Goal: Transaction & Acquisition: Purchase product/service

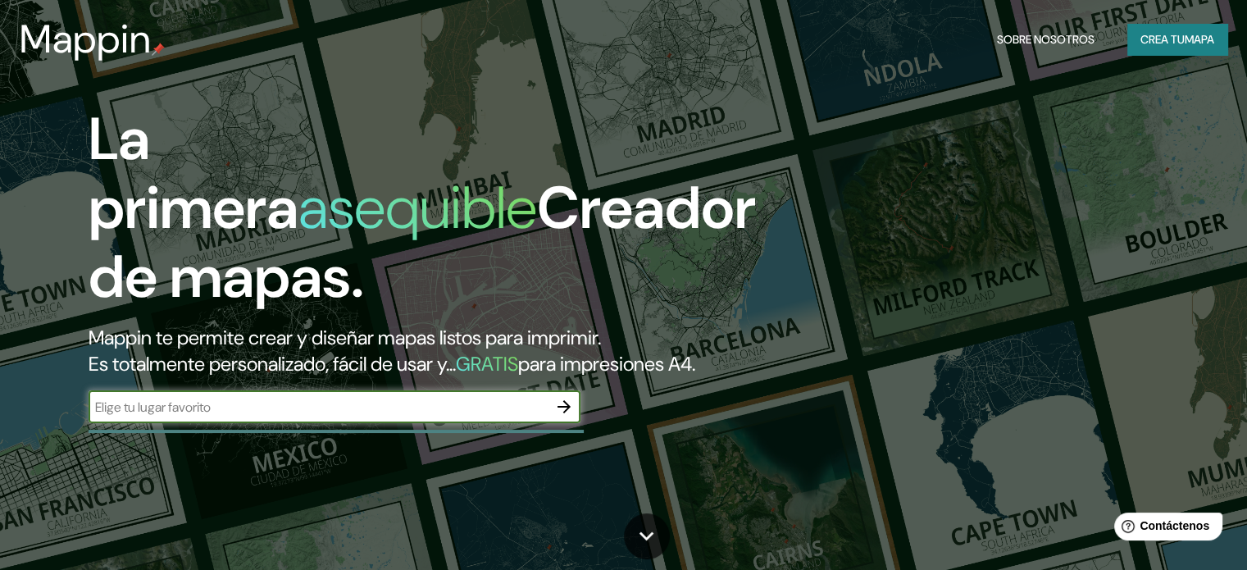
click at [245, 417] on input "text" at bounding box center [318, 407] width 459 height 19
click at [312, 417] on input "text" at bounding box center [318, 407] width 459 height 19
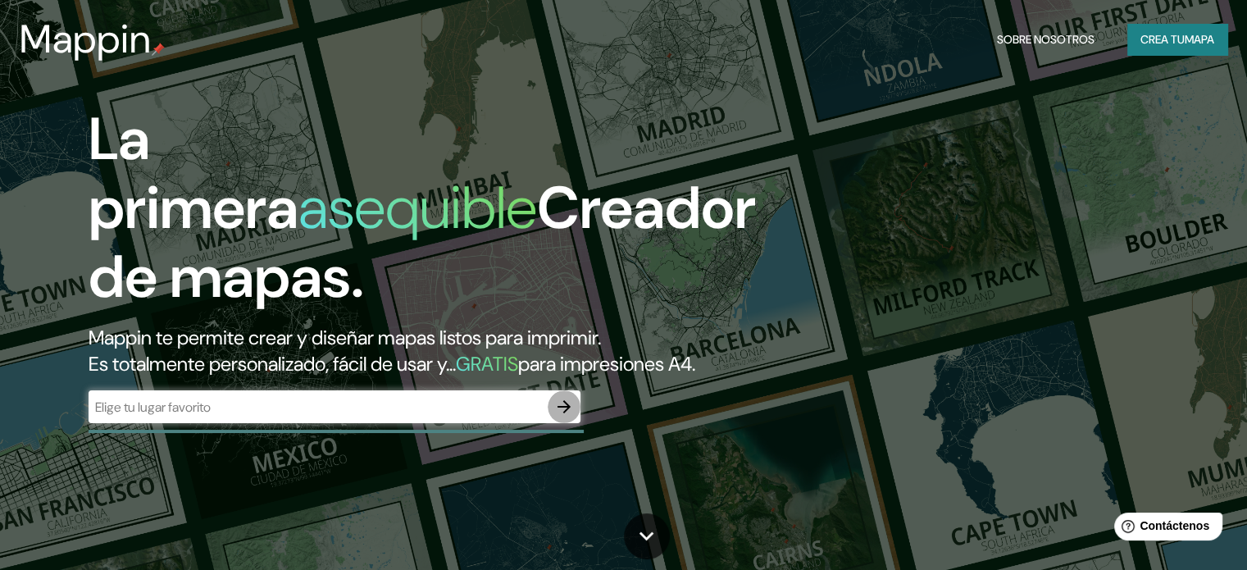
click at [567, 417] on icon "button" at bounding box center [564, 407] width 20 height 20
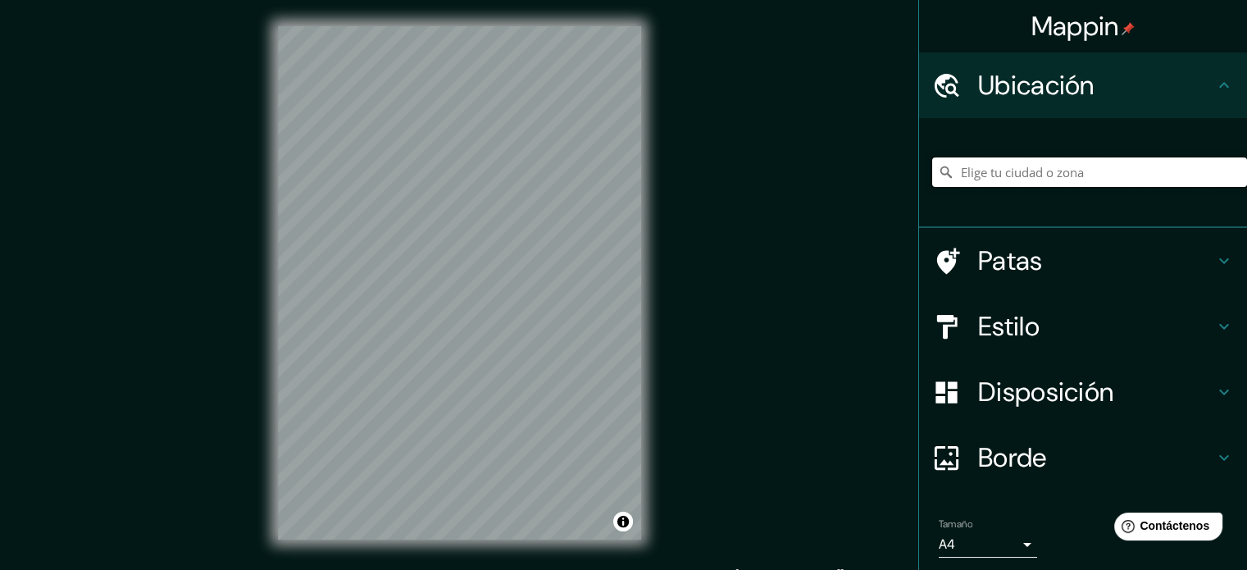
click at [969, 167] on input "Elige tu ciudad o zona" at bounding box center [1089, 172] width 315 height 30
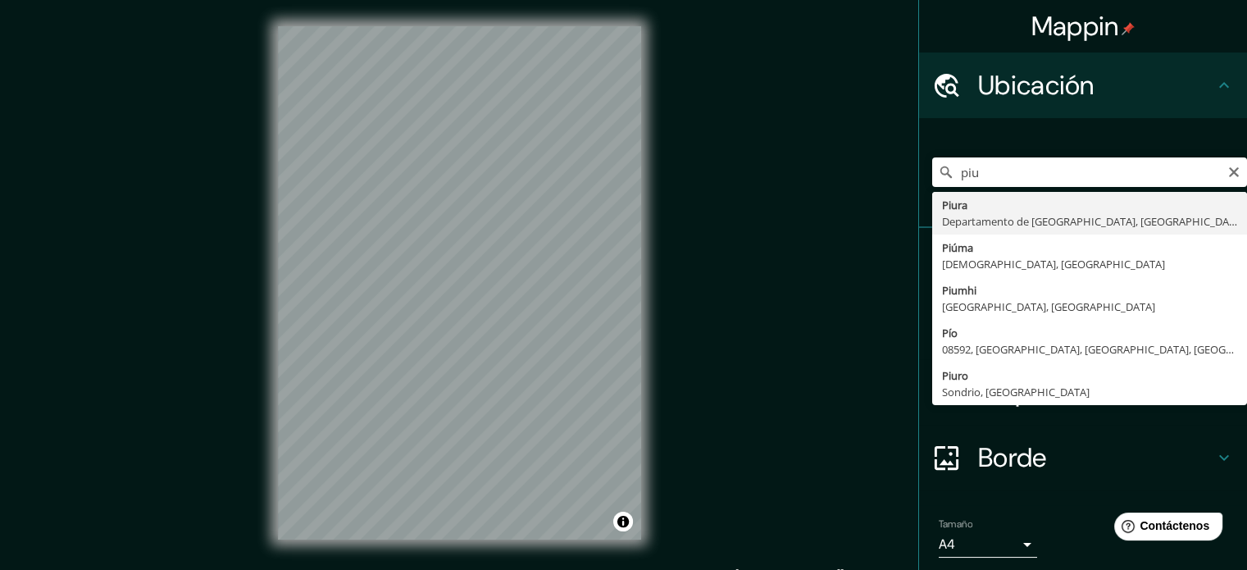
type input "Piura, Departamento de Piura, Perú"
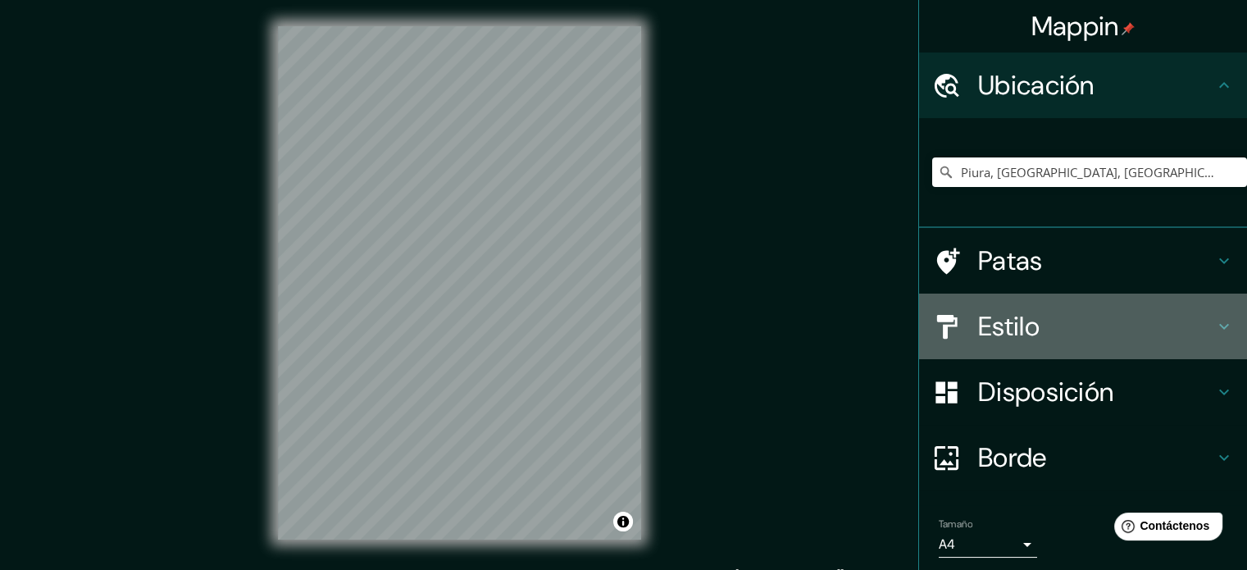
click at [989, 321] on font "Estilo" at bounding box center [1009, 326] width 62 height 34
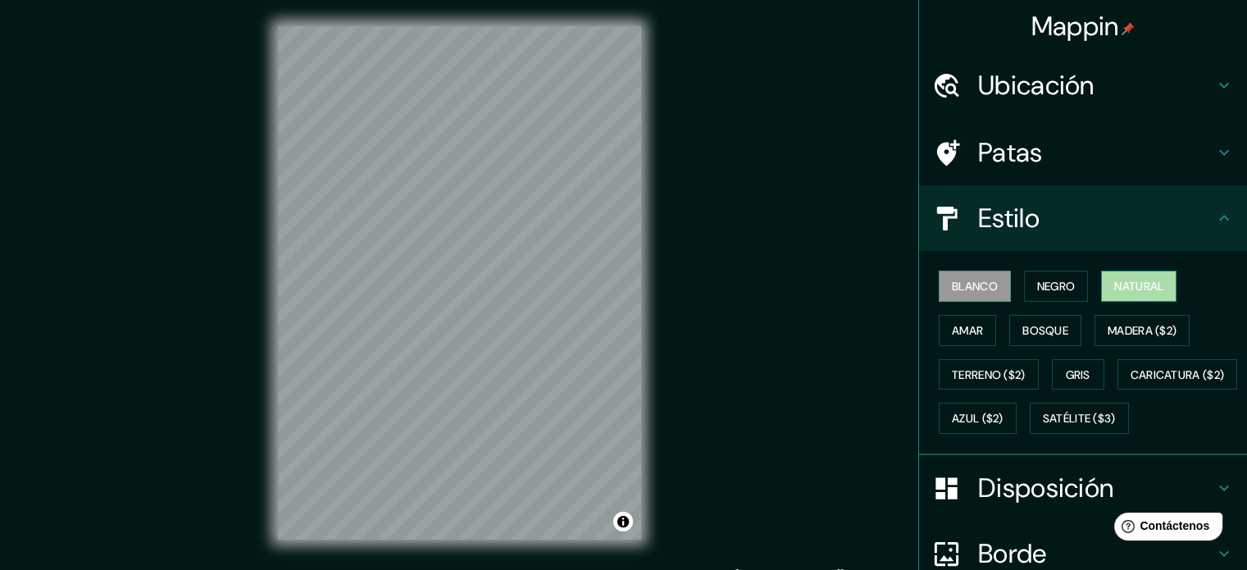
click at [1115, 290] on font "Natural" at bounding box center [1139, 286] width 49 height 15
click at [1046, 283] on font "Negro" at bounding box center [1056, 286] width 39 height 15
click at [964, 285] on font "Blanco" at bounding box center [975, 286] width 46 height 15
click at [1037, 277] on font "Negro" at bounding box center [1056, 286] width 39 height 21
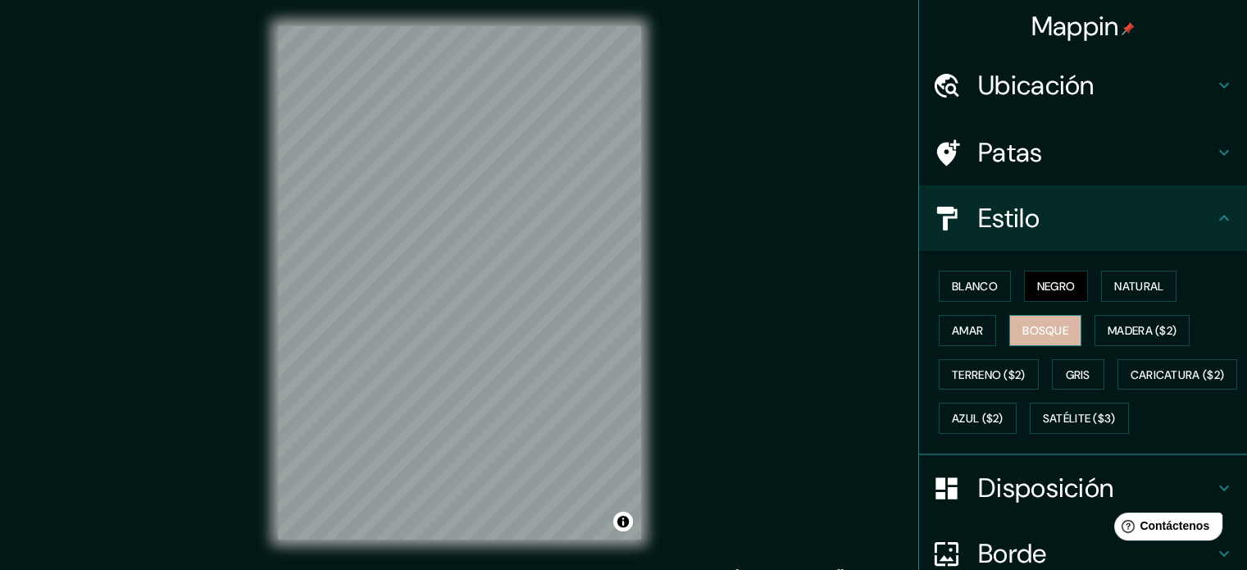
click at [1034, 330] on font "Bosque" at bounding box center [1046, 330] width 46 height 15
click at [969, 333] on font "Amar" at bounding box center [967, 330] width 31 height 15
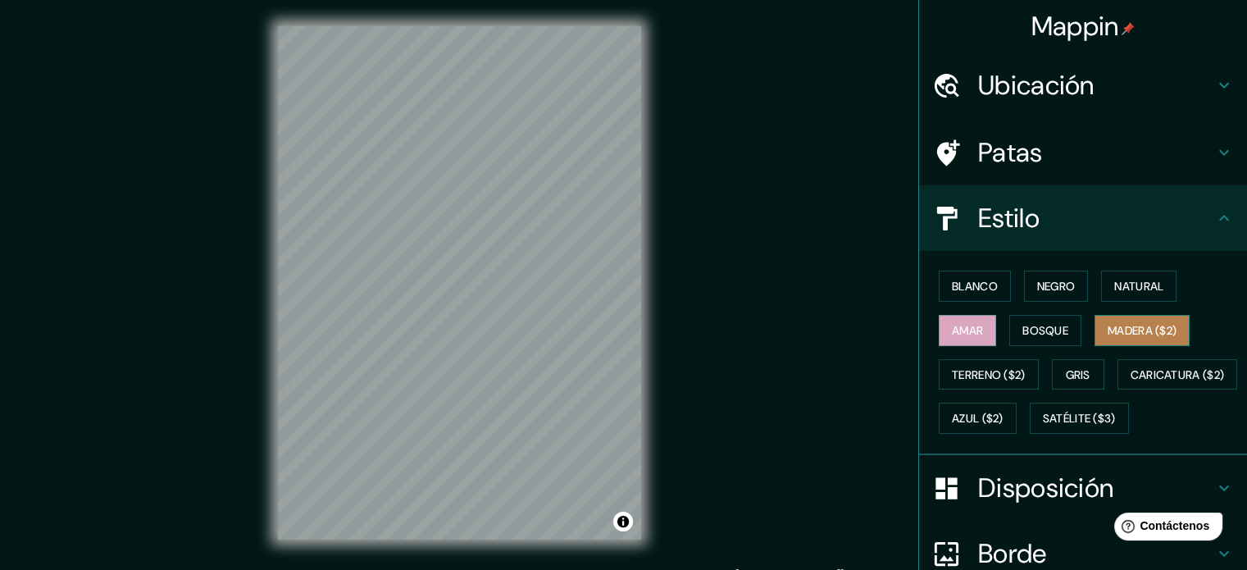
click at [1121, 333] on font "Madera ($2)" at bounding box center [1142, 330] width 69 height 15
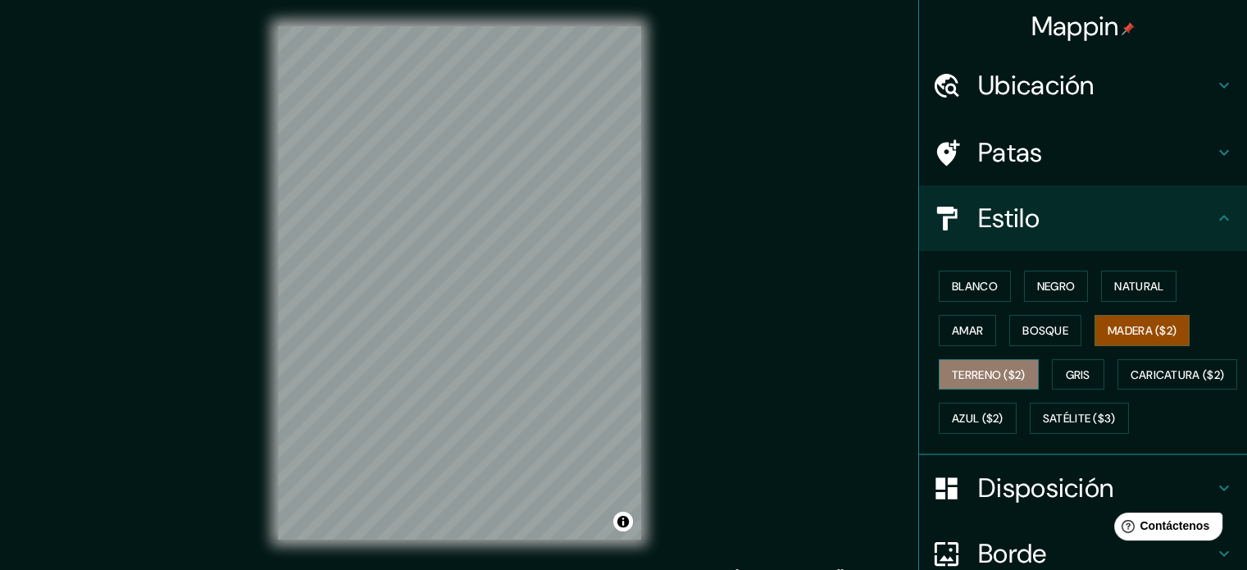
click at [990, 374] on font "Terreno ($2)" at bounding box center [989, 374] width 74 height 15
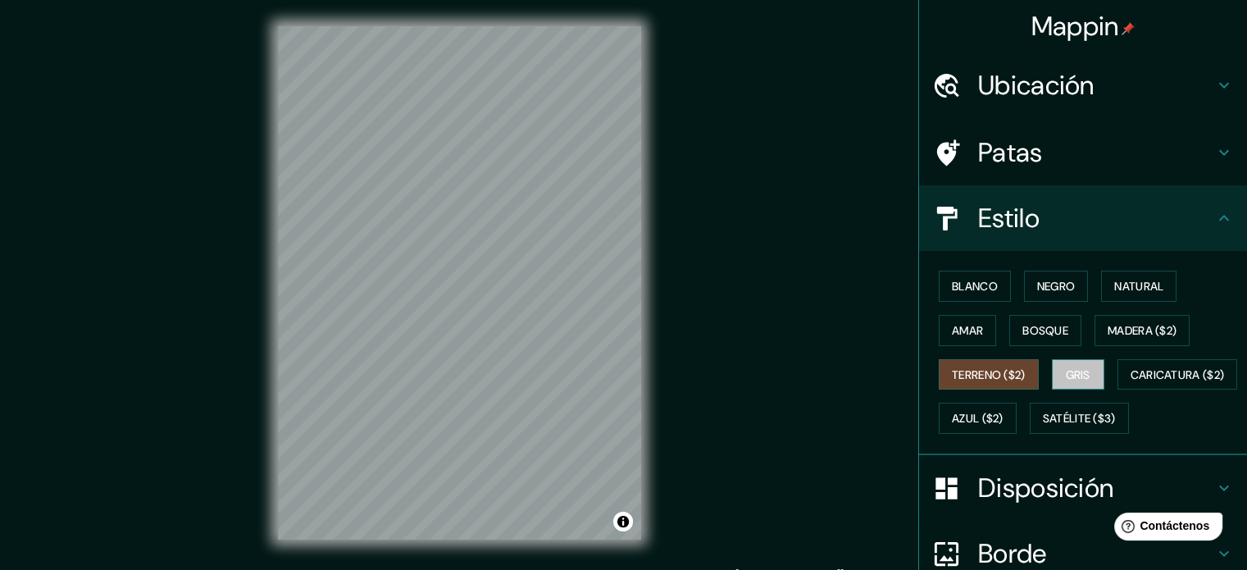
click at [1066, 376] on font "Gris" at bounding box center [1078, 374] width 25 height 15
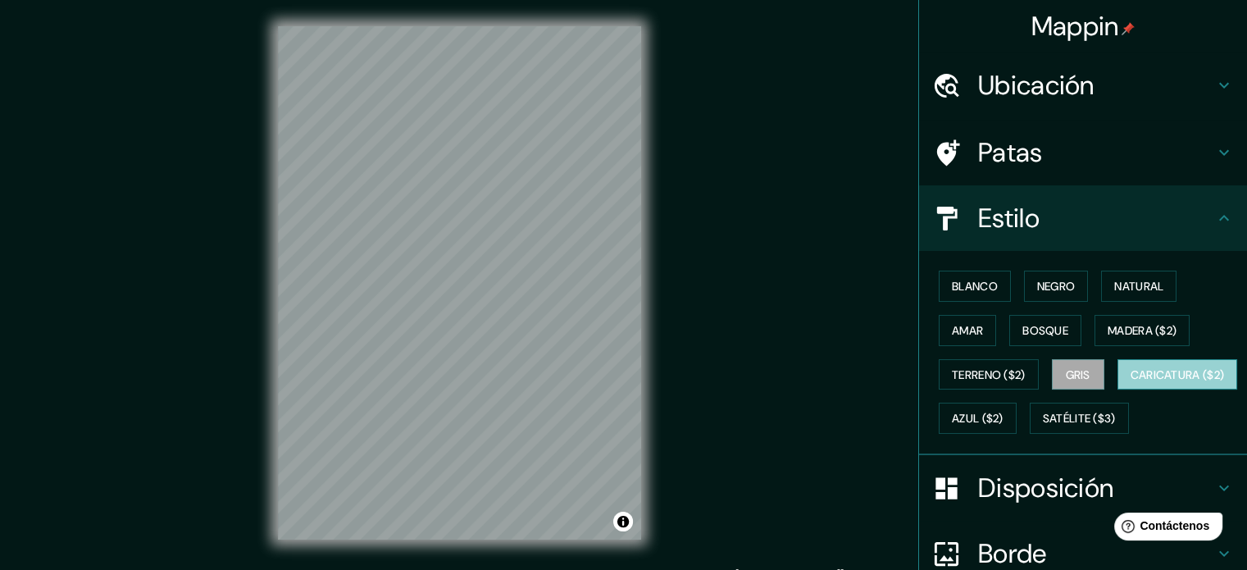
click at [1131, 382] on font "Caricatura ($2)" at bounding box center [1178, 374] width 94 height 15
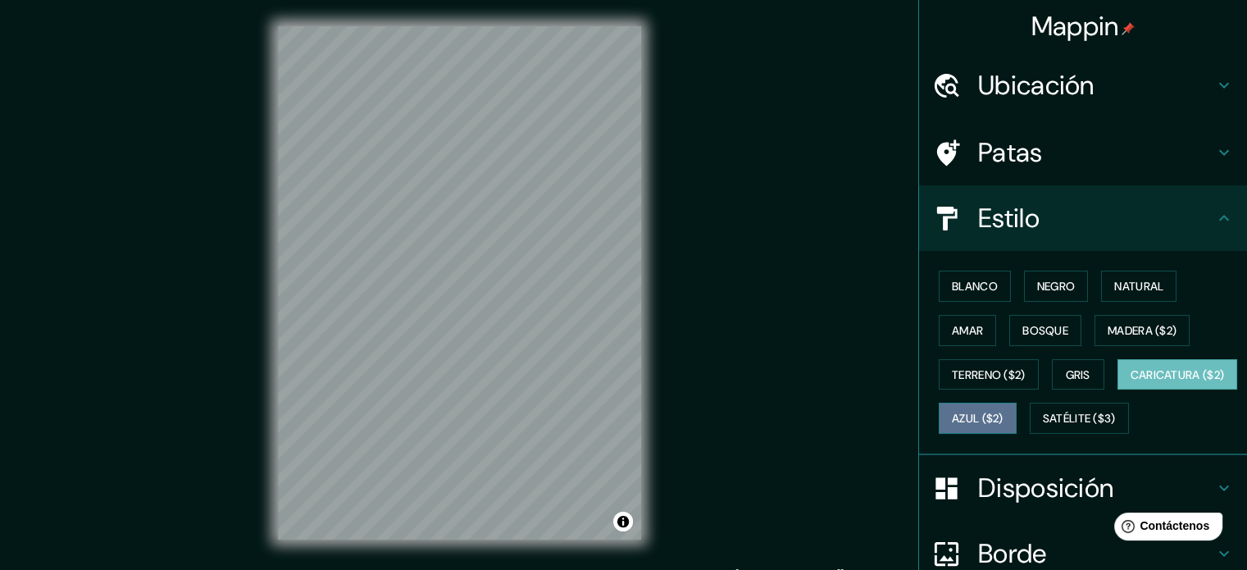
click at [1004, 419] on font "Azul ($2)" at bounding box center [978, 419] width 52 height 15
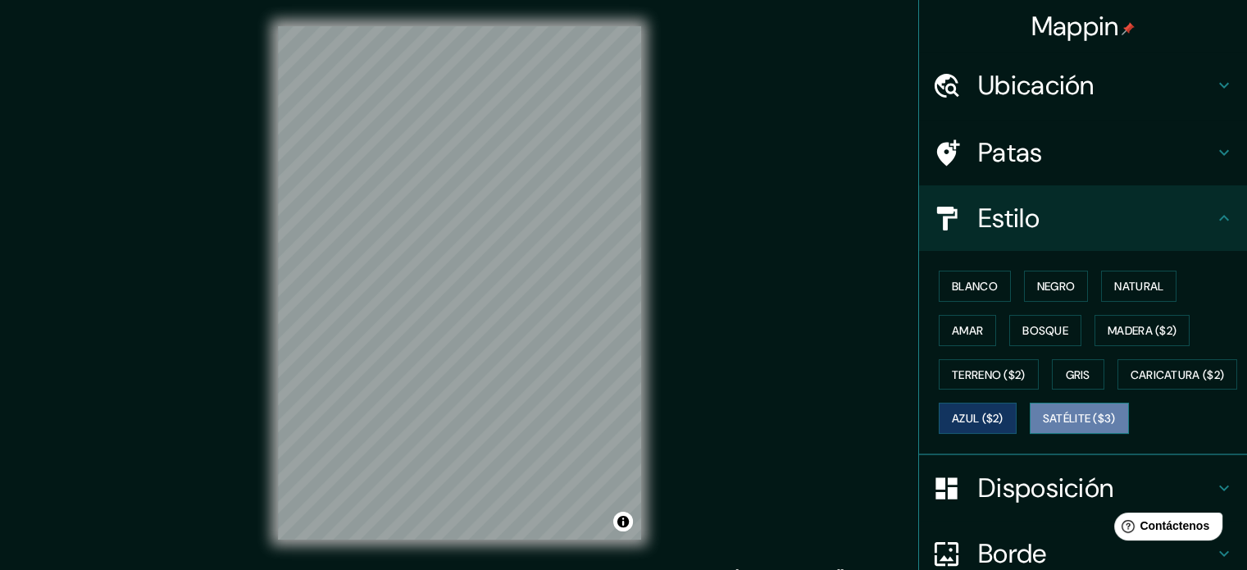
click at [1030, 434] on button "Satélite ($3)" at bounding box center [1079, 418] width 99 height 31
click at [1004, 415] on font "Azul ($2)" at bounding box center [978, 419] width 52 height 15
click at [1047, 290] on font "Negro" at bounding box center [1056, 286] width 39 height 15
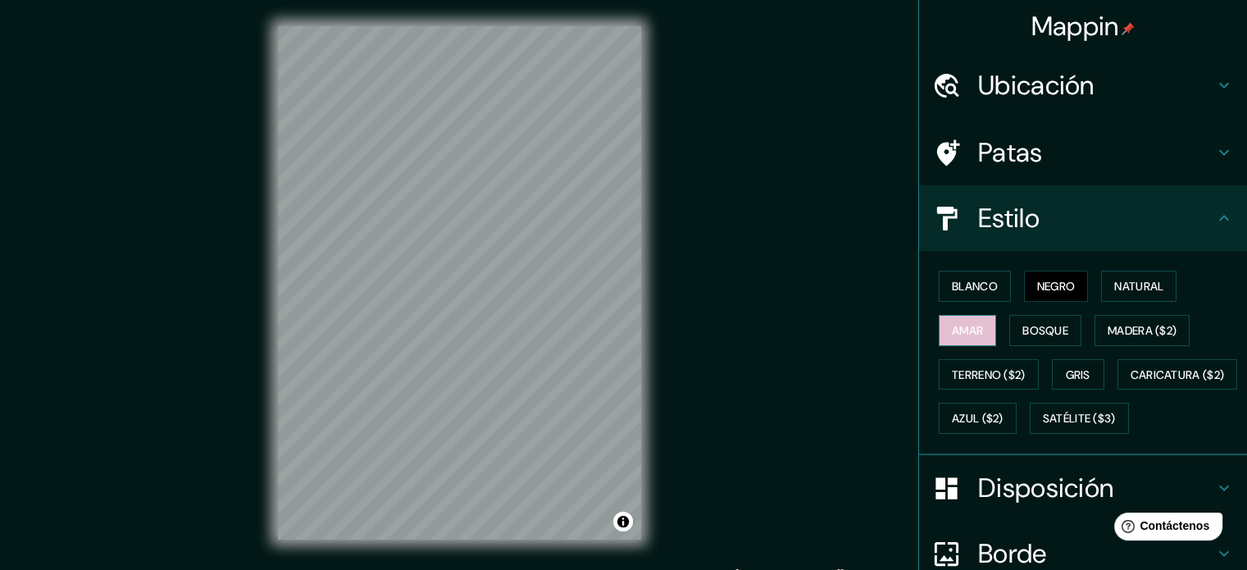
click at [974, 321] on button "Amar" at bounding box center [967, 330] width 57 height 31
click at [1037, 285] on font "Negro" at bounding box center [1056, 286] width 39 height 15
click at [1039, 331] on font "Bosque" at bounding box center [1046, 330] width 46 height 15
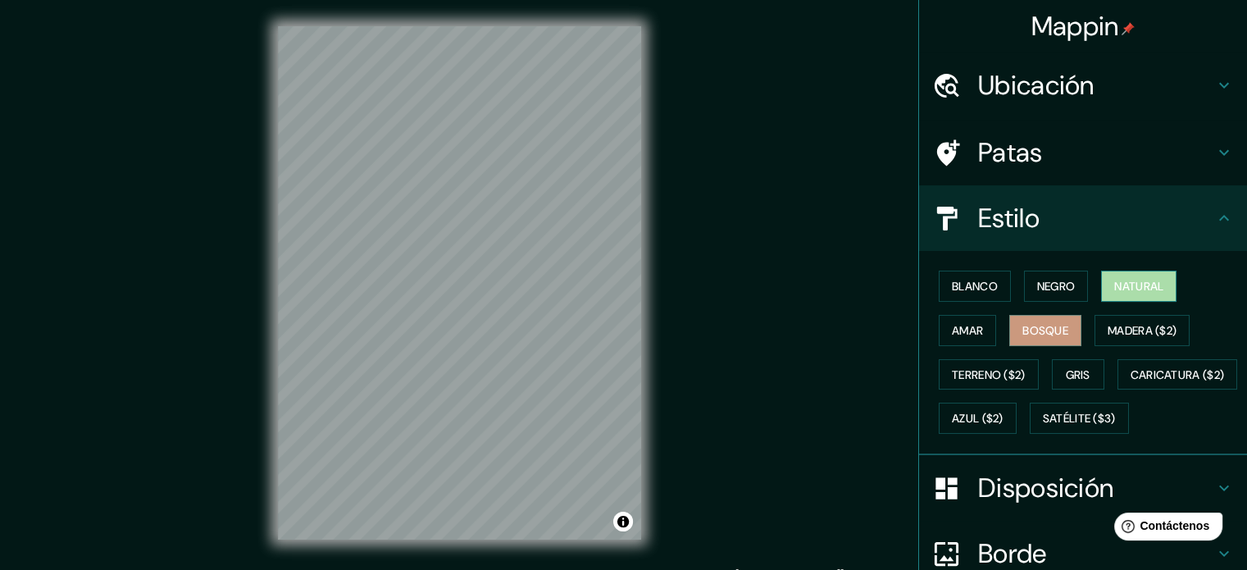
click at [1101, 280] on button "Natural" at bounding box center [1138, 286] width 75 height 31
click at [1083, 375] on button "Gris" at bounding box center [1078, 374] width 52 height 31
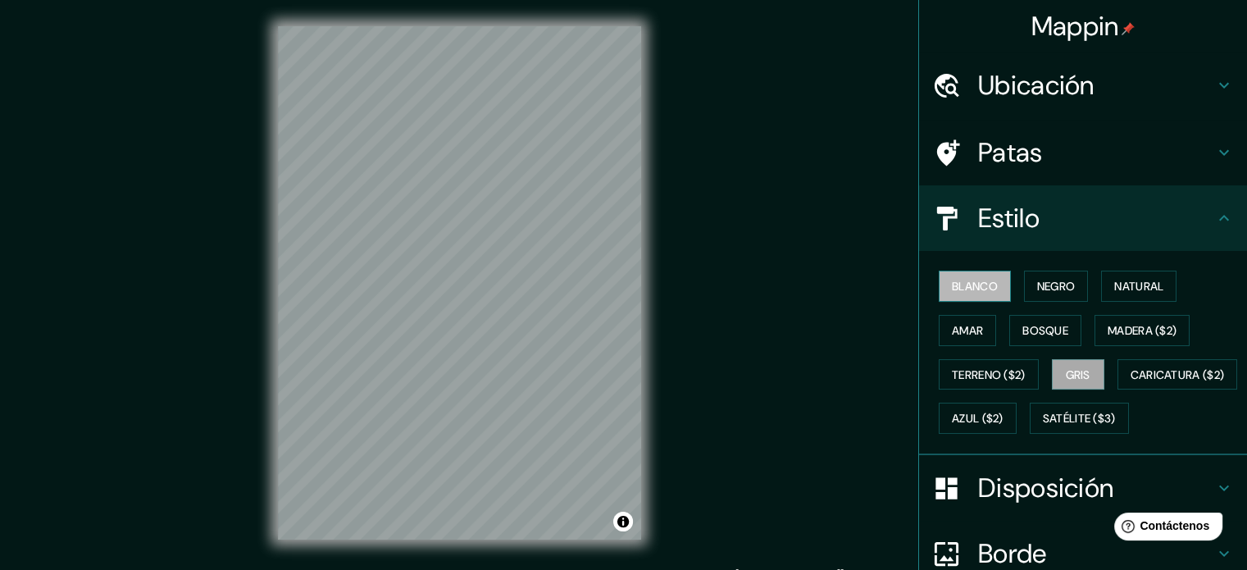
click at [973, 298] on button "Blanco" at bounding box center [975, 286] width 72 height 31
click at [1037, 280] on font "Negro" at bounding box center [1056, 286] width 39 height 15
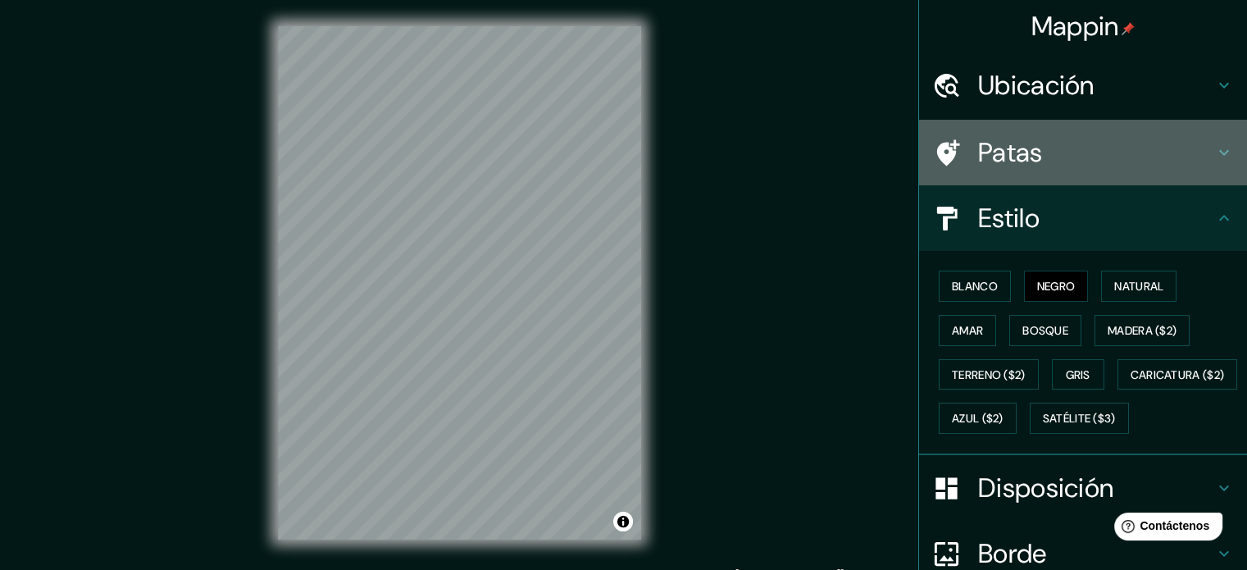
click at [1200, 173] on div "Patas" at bounding box center [1083, 153] width 328 height 66
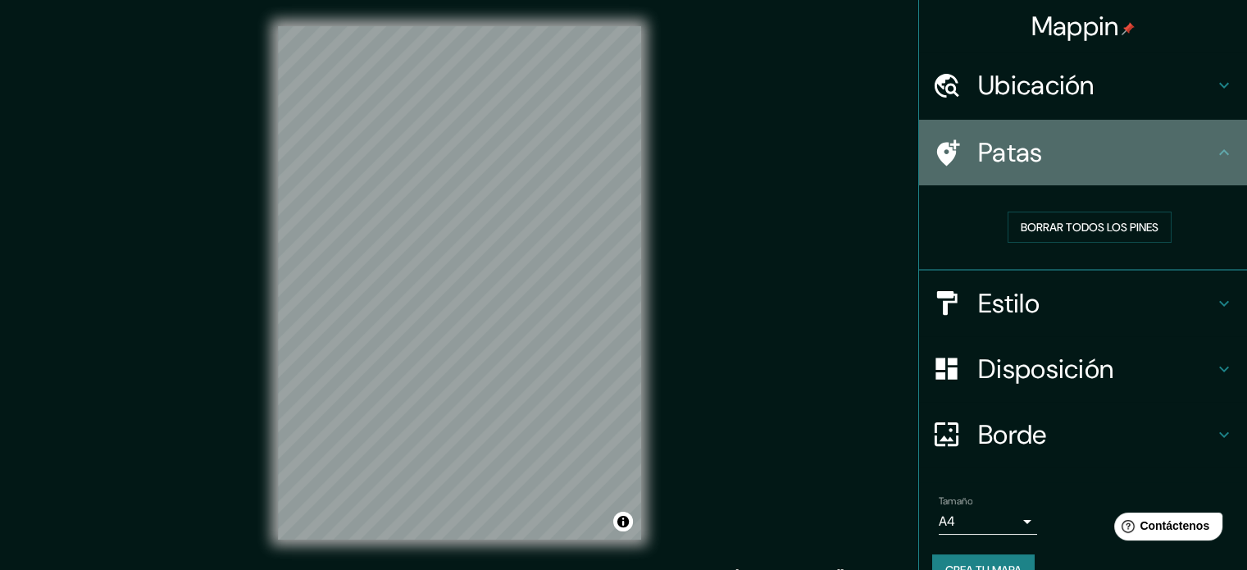
click at [1219, 146] on icon at bounding box center [1225, 153] width 20 height 20
click at [1215, 153] on icon at bounding box center [1225, 153] width 20 height 20
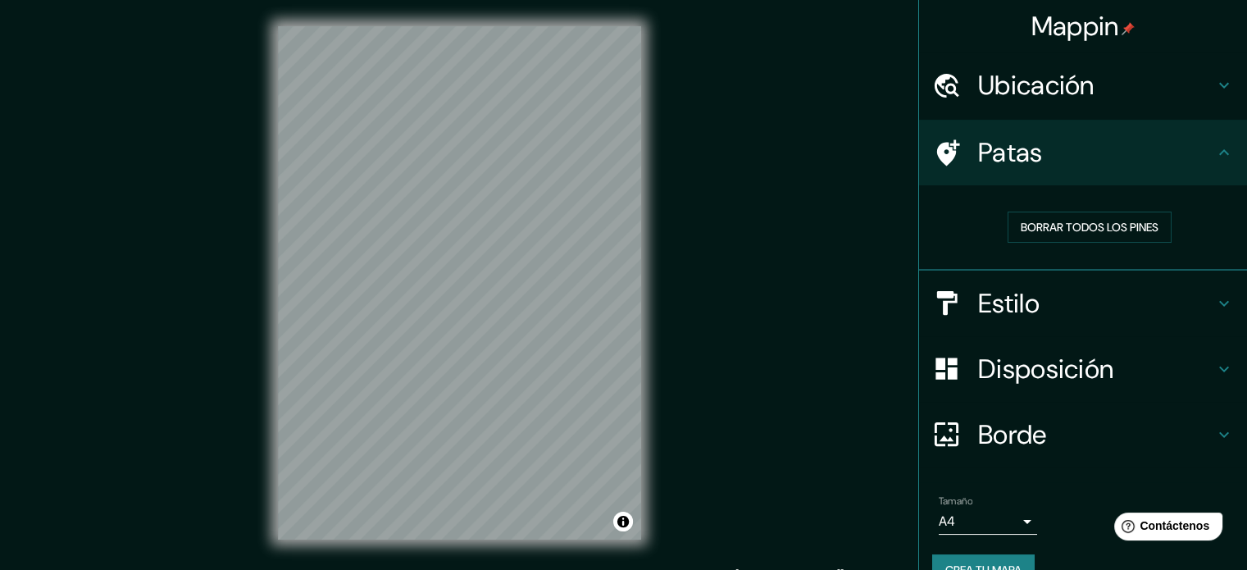
click at [1215, 149] on icon at bounding box center [1225, 153] width 20 height 20
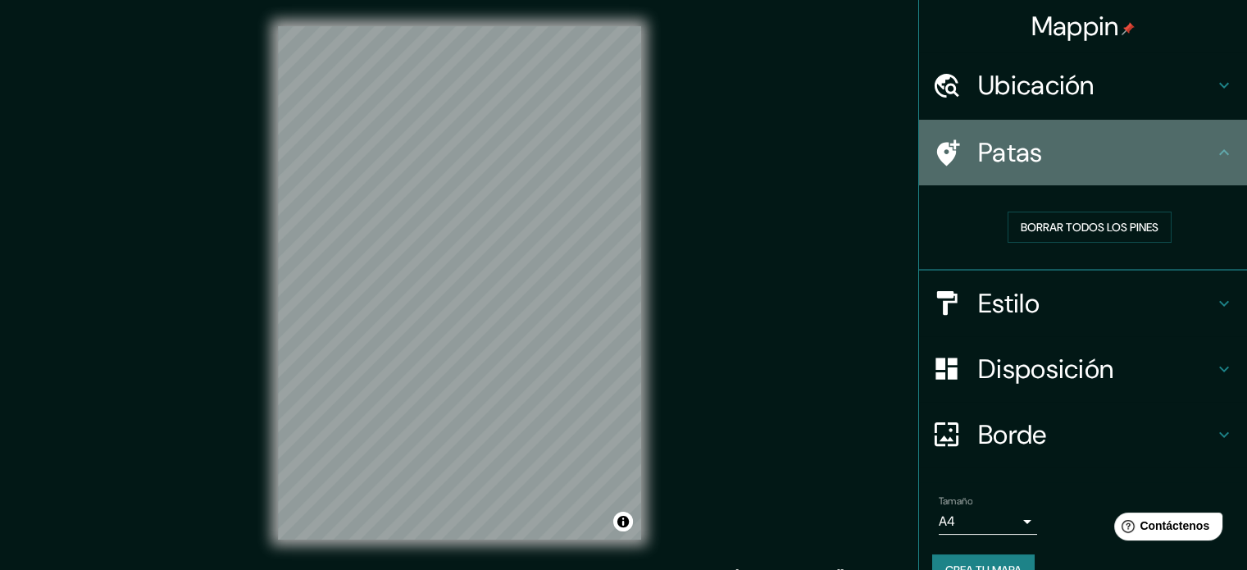
click at [1220, 151] on icon at bounding box center [1225, 152] width 10 height 6
click at [1216, 154] on icon at bounding box center [1225, 153] width 20 height 20
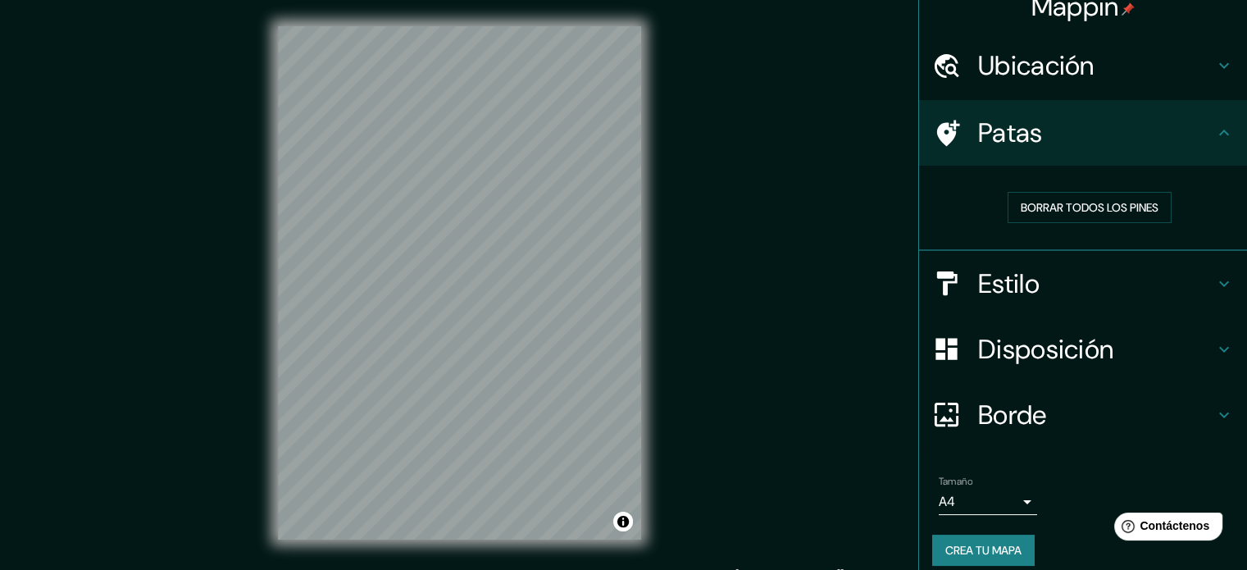
scroll to position [33, 0]
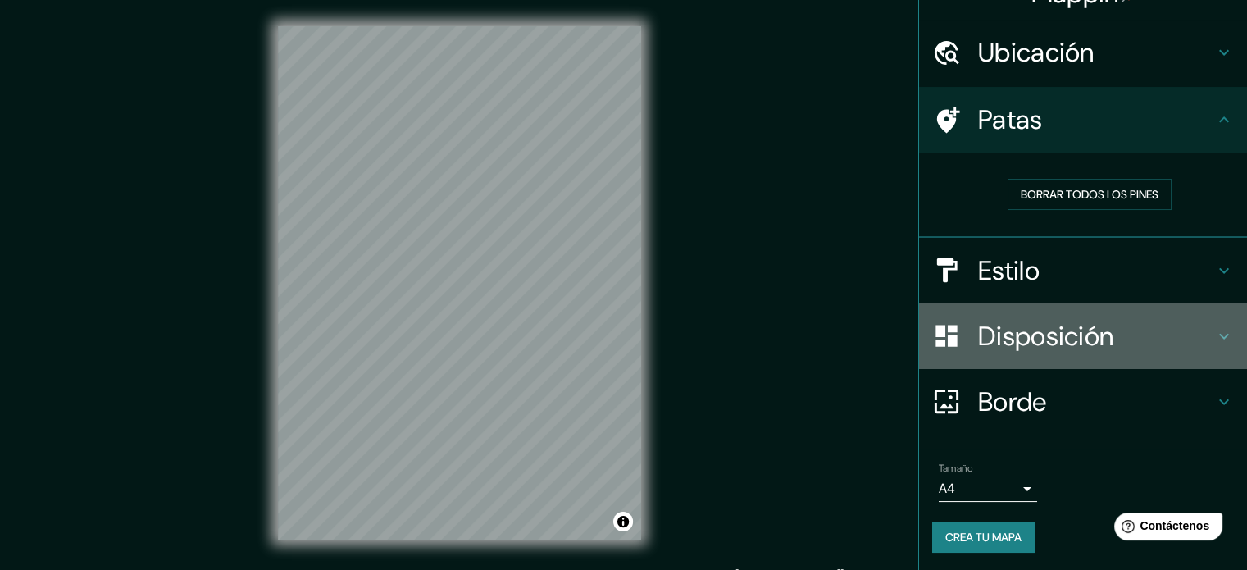
click at [1157, 340] on h4 "Disposición" at bounding box center [1096, 336] width 236 height 33
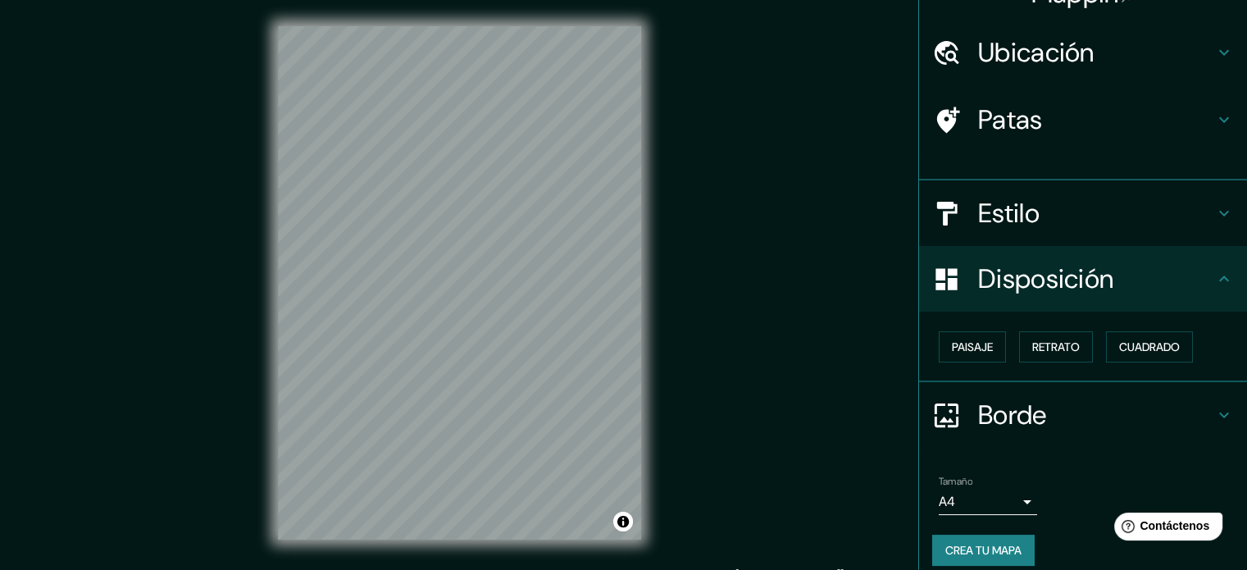
scroll to position [20, 0]
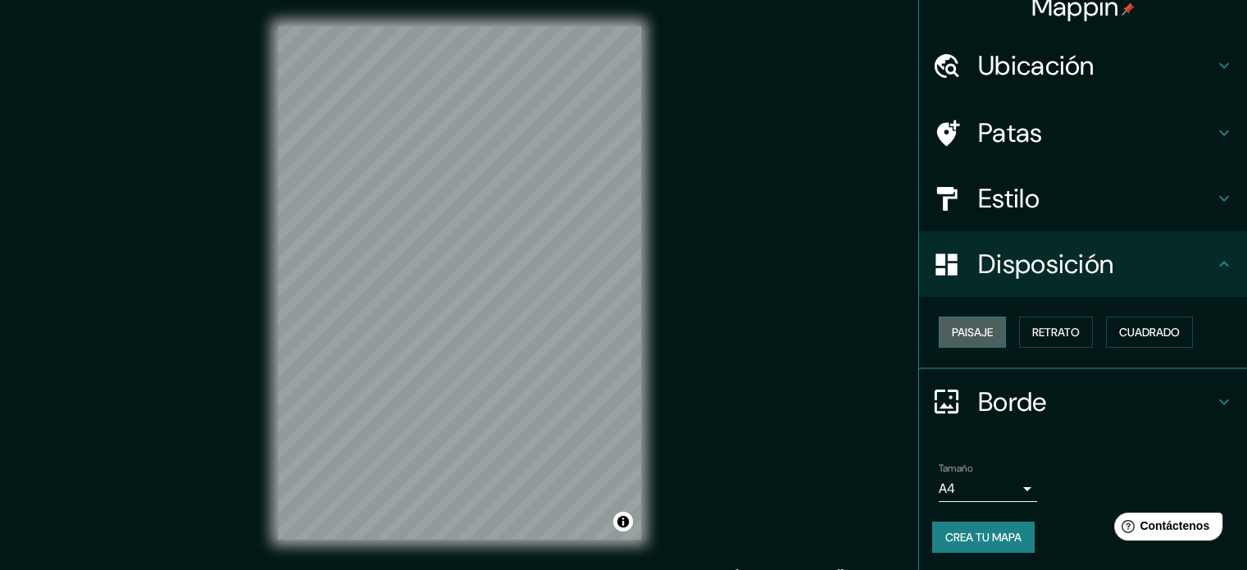
click at [983, 330] on button "Paisaje" at bounding box center [972, 332] width 67 height 31
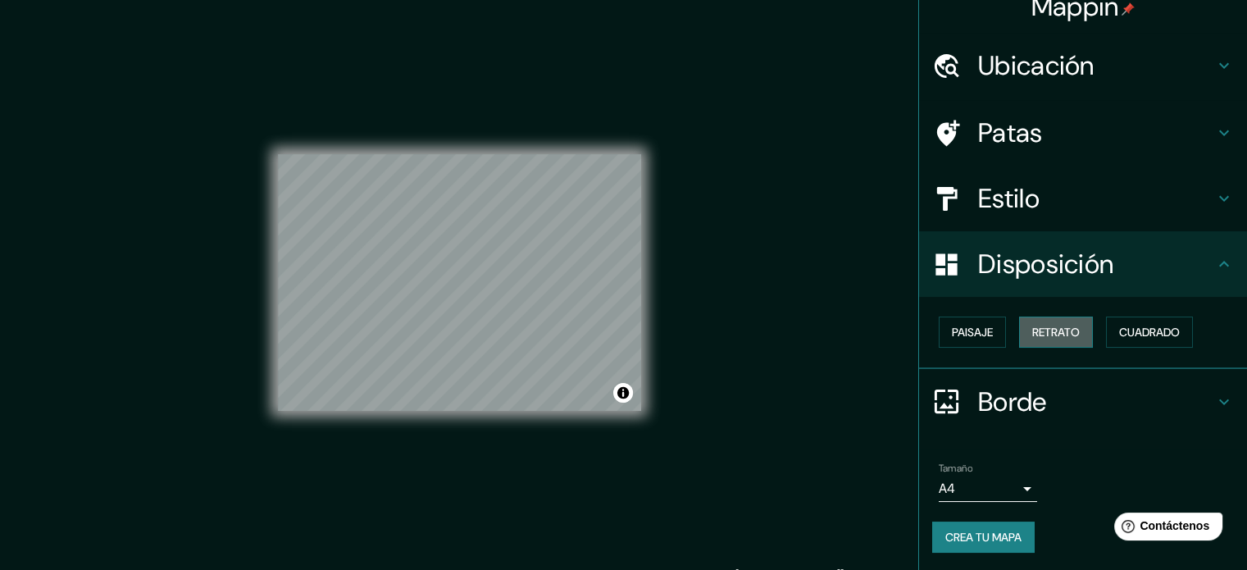
click at [1019, 337] on button "Retrato" at bounding box center [1056, 332] width 74 height 31
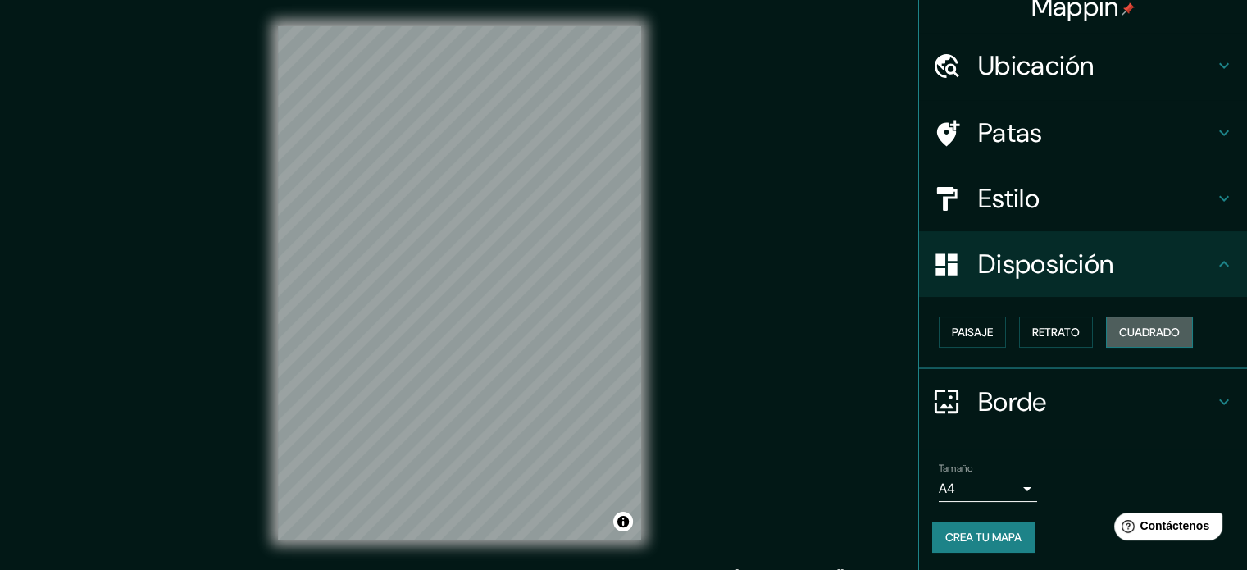
click at [1143, 334] on font "Cuadrado" at bounding box center [1149, 332] width 61 height 15
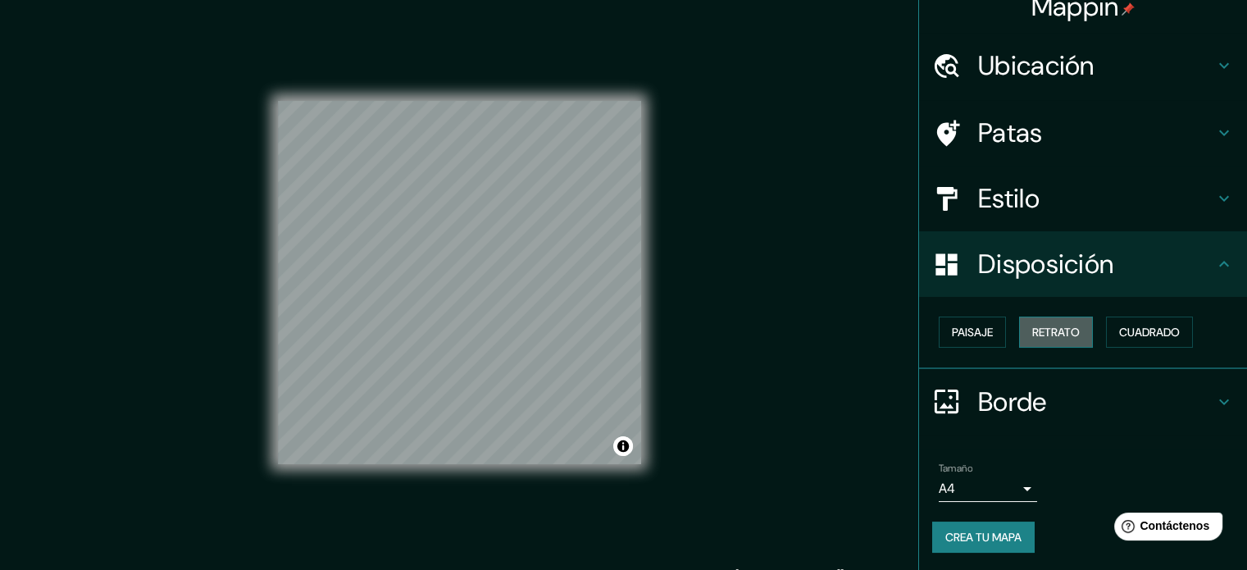
click at [1065, 331] on font "Retrato" at bounding box center [1057, 332] width 48 height 15
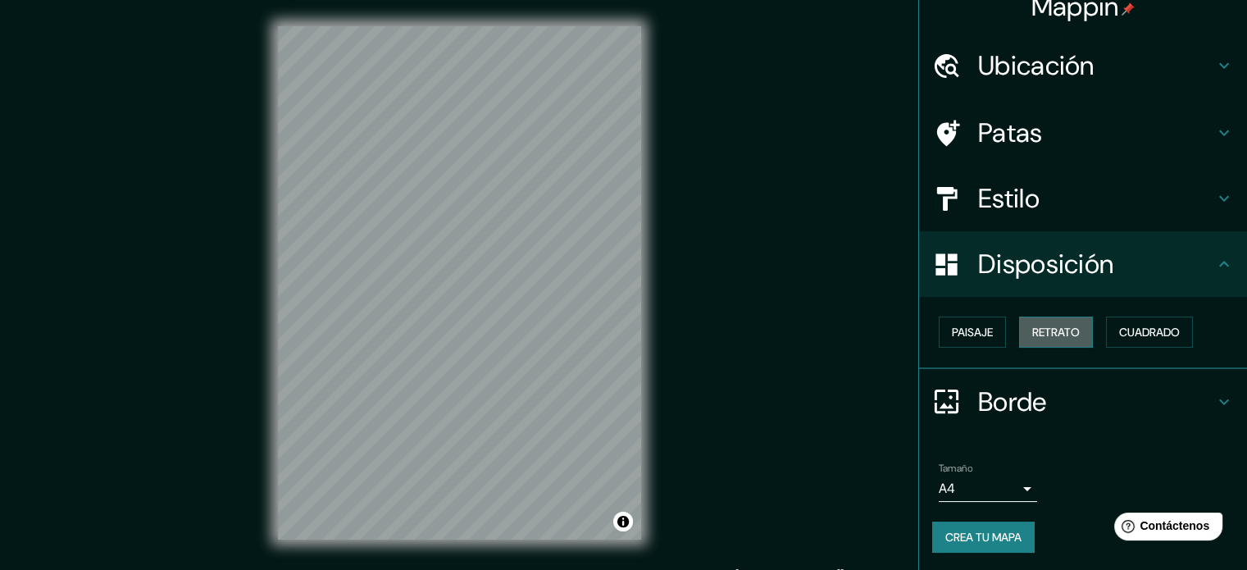
click at [1066, 335] on font "Retrato" at bounding box center [1057, 332] width 48 height 15
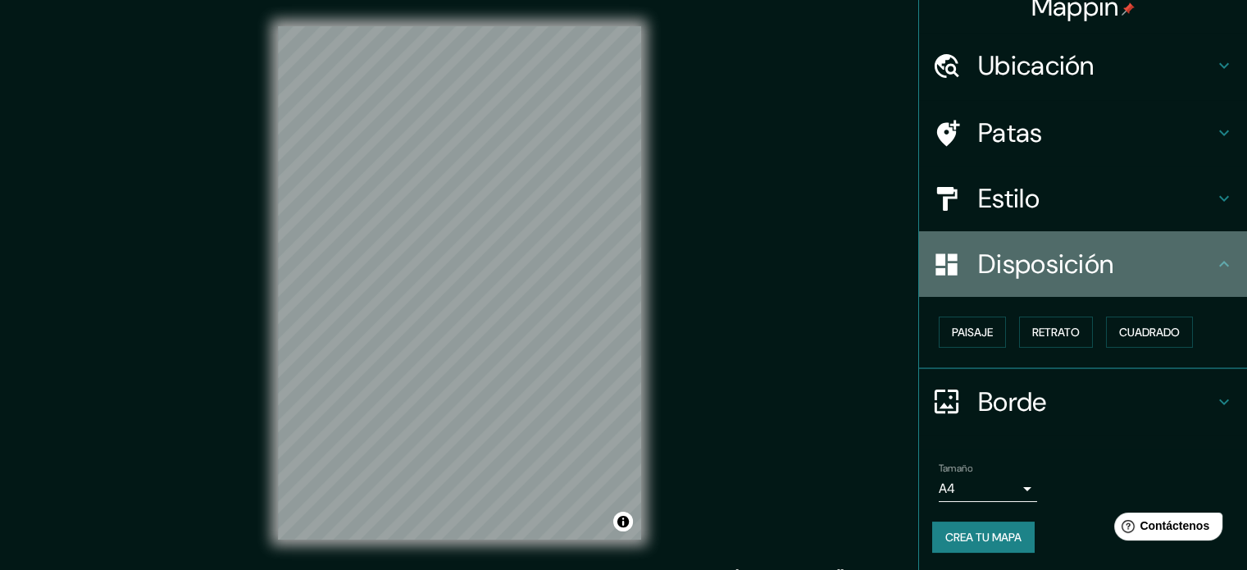
click at [1215, 269] on icon at bounding box center [1225, 264] width 20 height 20
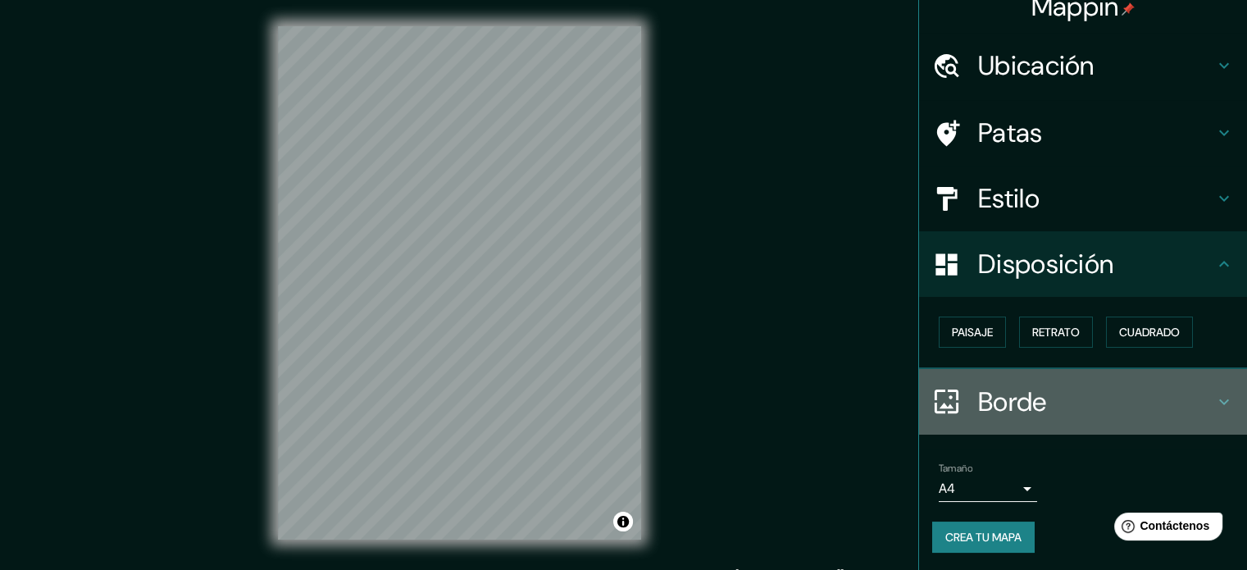
click at [1172, 399] on h4 "Borde" at bounding box center [1096, 401] width 236 height 33
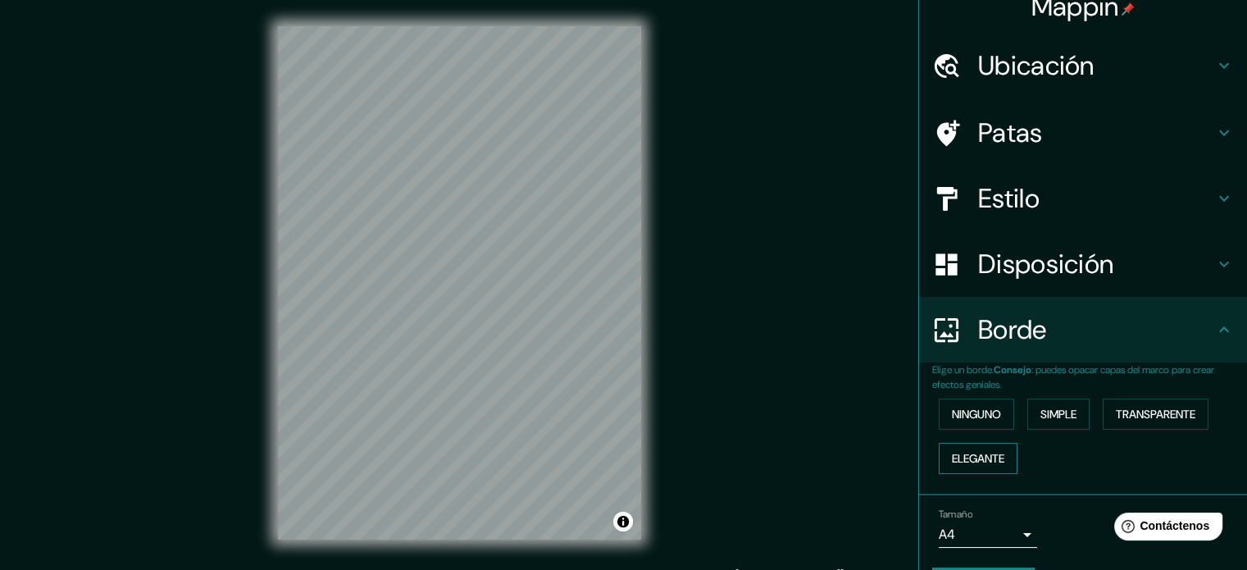
click at [984, 455] on font "Elegante" at bounding box center [978, 458] width 52 height 15
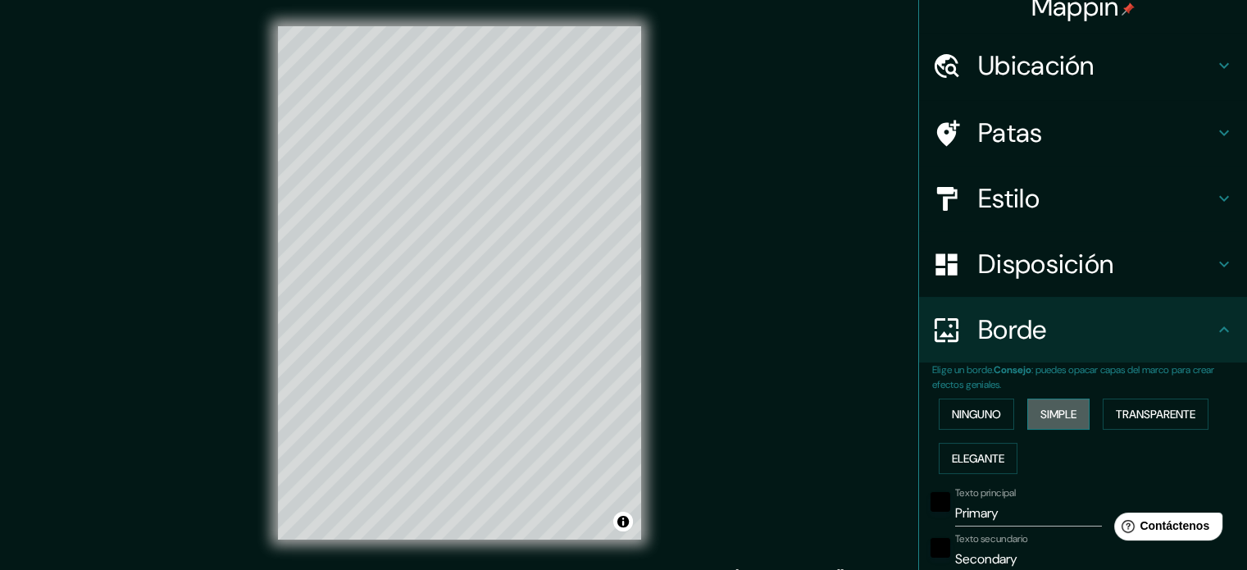
click at [1055, 404] on font "Simple" at bounding box center [1059, 414] width 36 height 21
click at [1125, 418] on font "Transparente" at bounding box center [1156, 414] width 80 height 15
click at [991, 415] on font "Ninguno" at bounding box center [976, 414] width 49 height 15
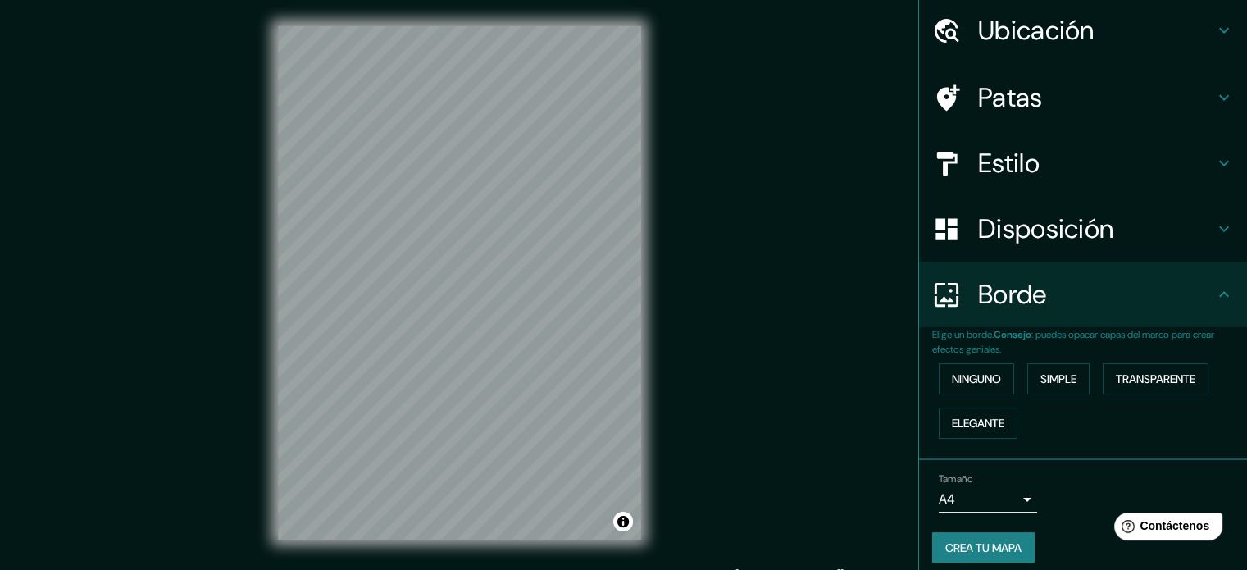
scroll to position [66, 0]
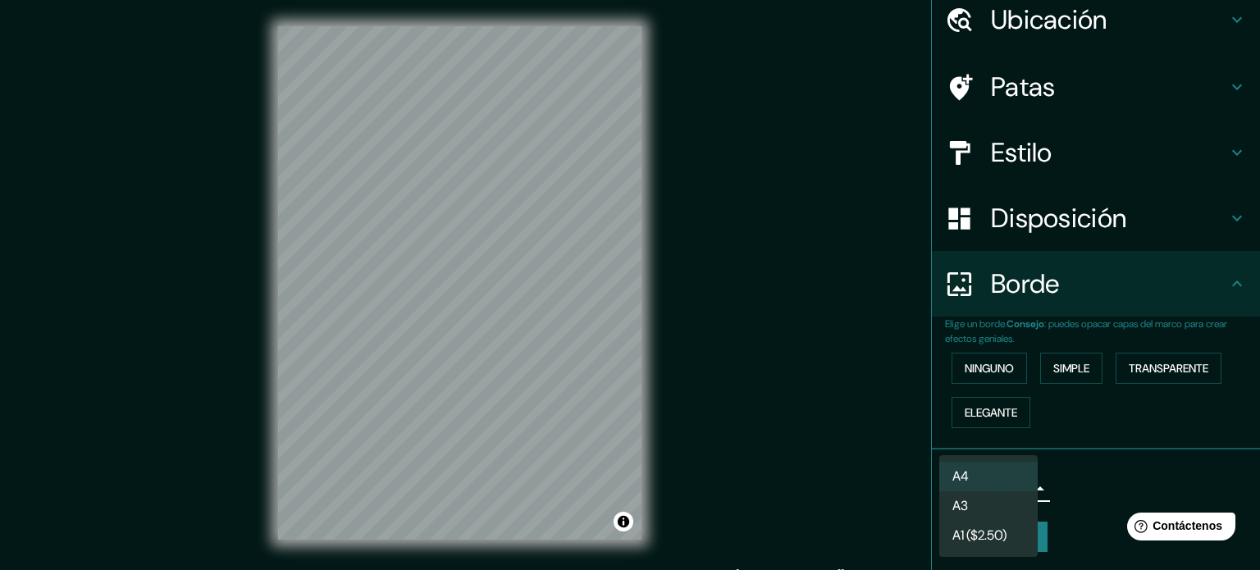
click at [1020, 486] on body "Mappin Ubicación Piura, Departamento de Piura, Perú Patas Estilo Disposición Bo…" at bounding box center [630, 285] width 1260 height 570
click at [986, 509] on li "A3" at bounding box center [988, 507] width 98 height 30
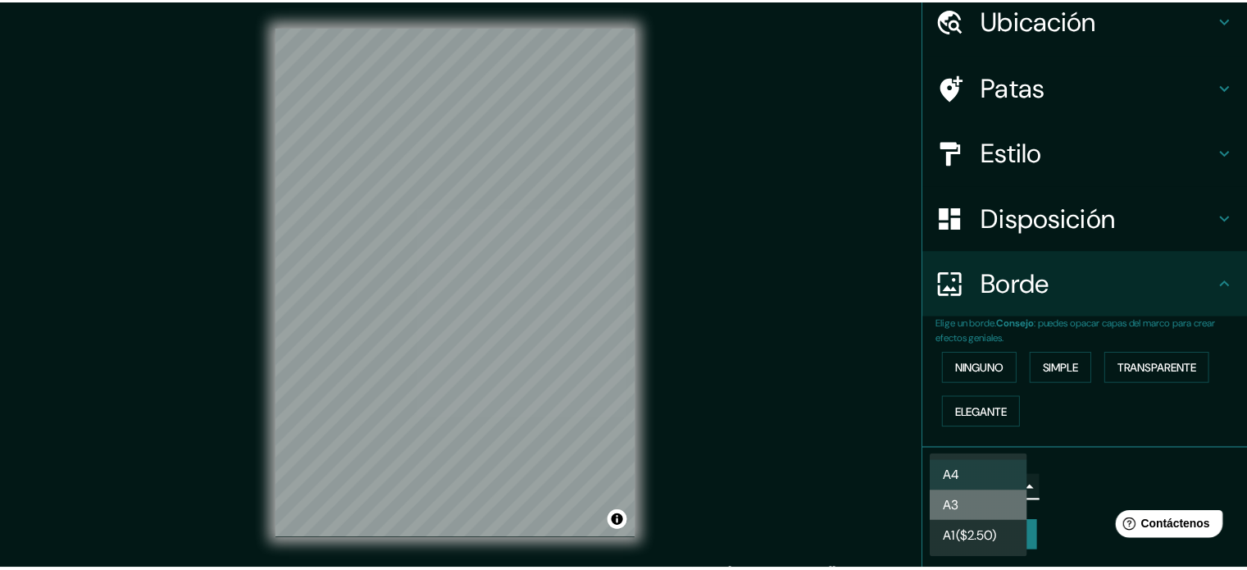
type input "a4"
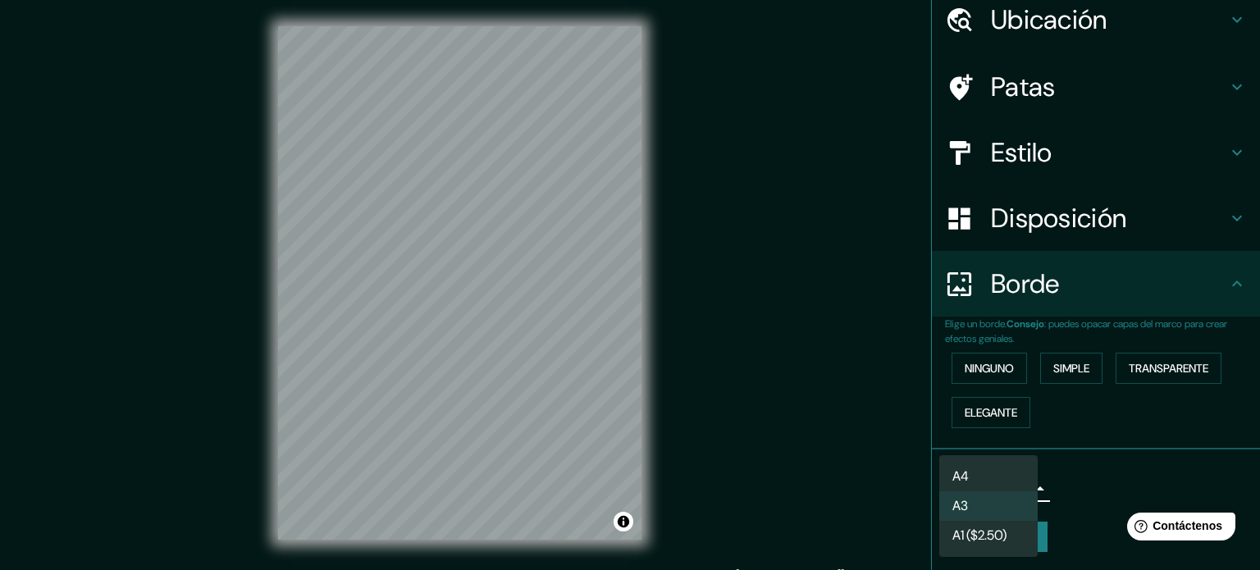
click at [1001, 491] on body "Mappin Ubicación Piura, Departamento de Piura, Perú Patas Estilo Disposición Bo…" at bounding box center [630, 285] width 1260 height 570
click at [1119, 19] on div at bounding box center [630, 285] width 1260 height 570
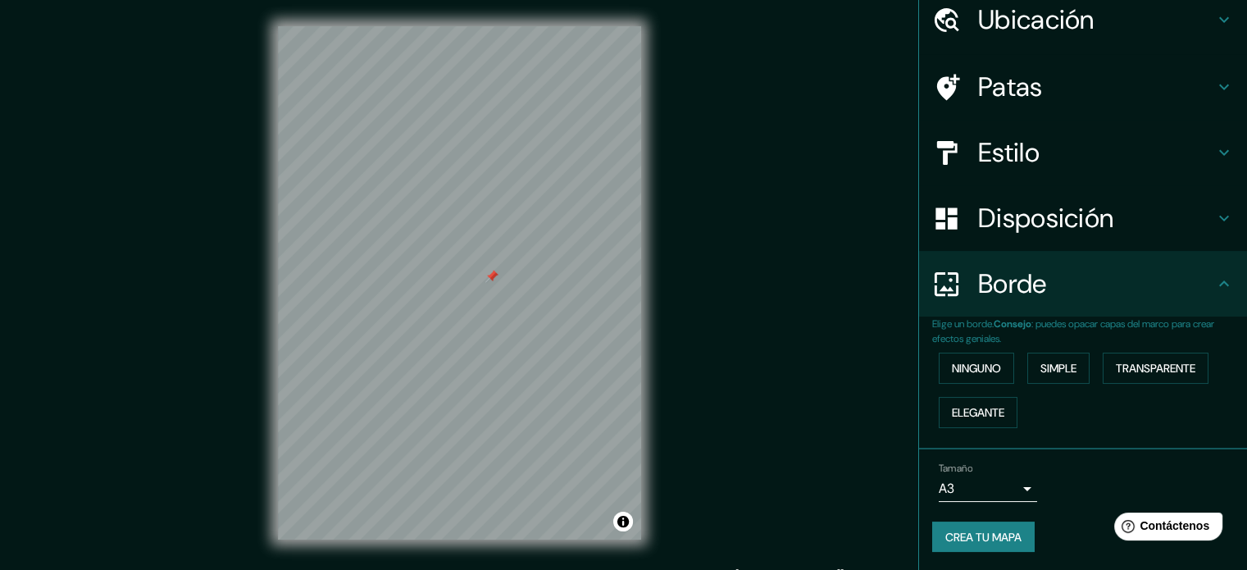
click at [486, 26] on div at bounding box center [459, 26] width 363 height 0
click at [489, 274] on div at bounding box center [485, 273] width 13 height 13
click at [1007, 548] on button "Crea tu mapa" at bounding box center [983, 537] width 103 height 31
click at [1002, 531] on font "Crea tu mapa" at bounding box center [984, 537] width 76 height 15
click at [328, 124] on div at bounding box center [324, 127] width 13 height 13
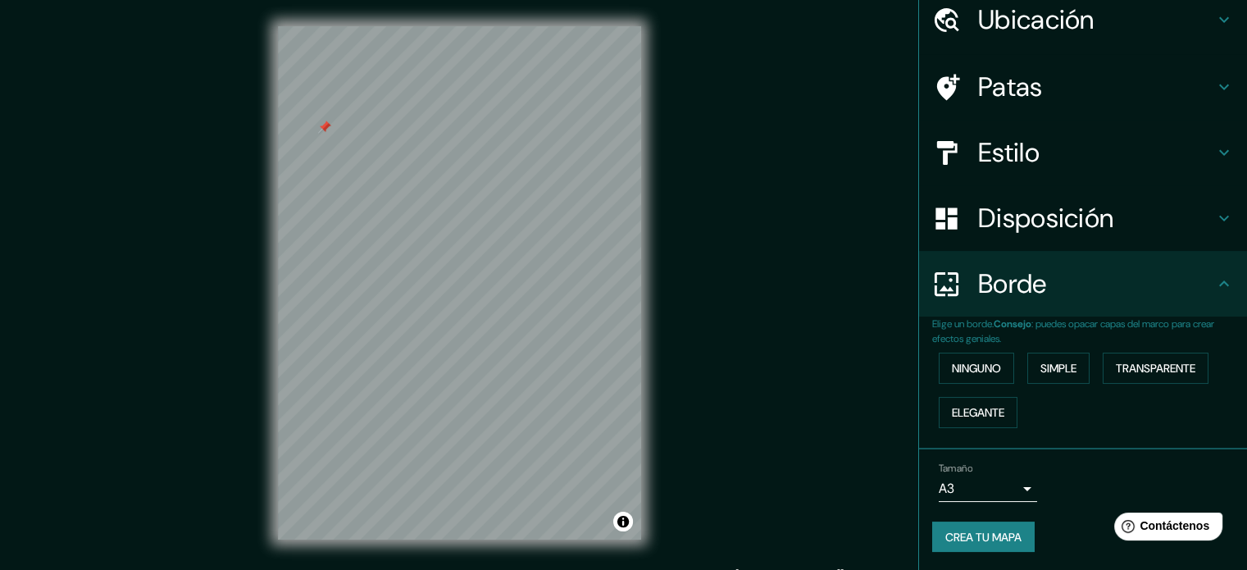
click at [328, 124] on div at bounding box center [324, 127] width 13 height 13
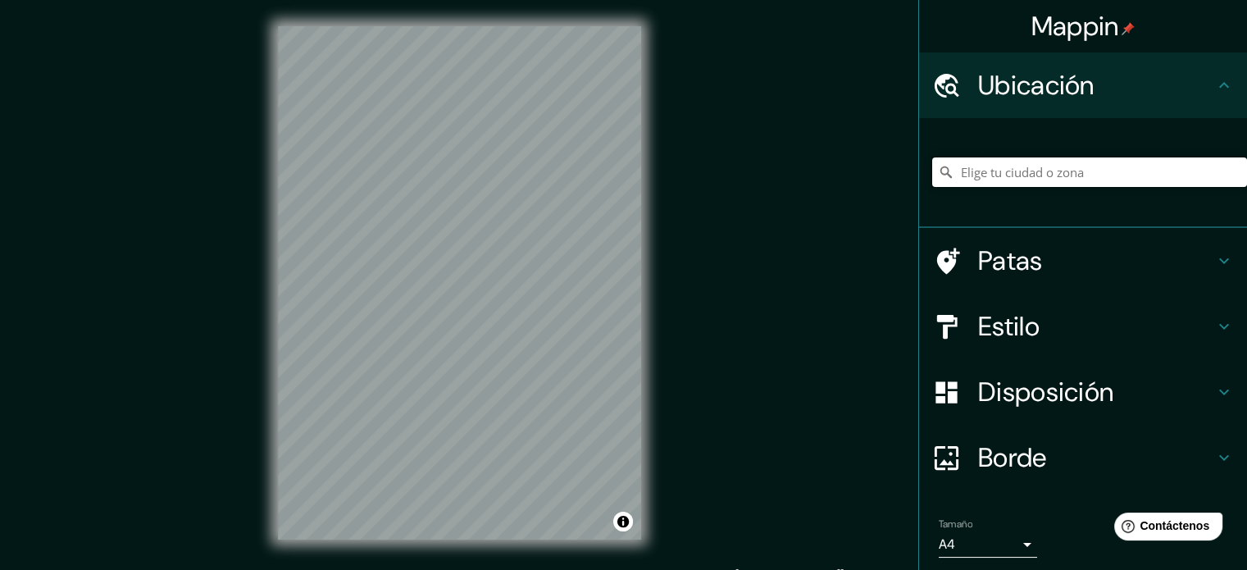
click at [1031, 176] on input "Elige tu ciudad o zona" at bounding box center [1089, 172] width 315 height 30
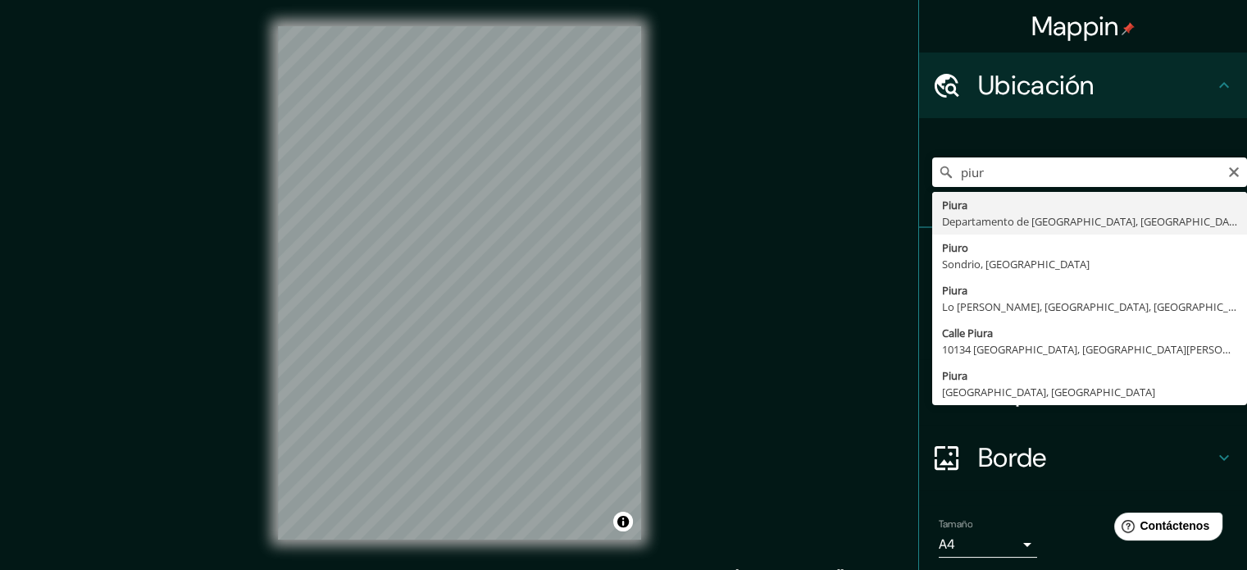
type input "Piura, Departamento de Piura, Perú"
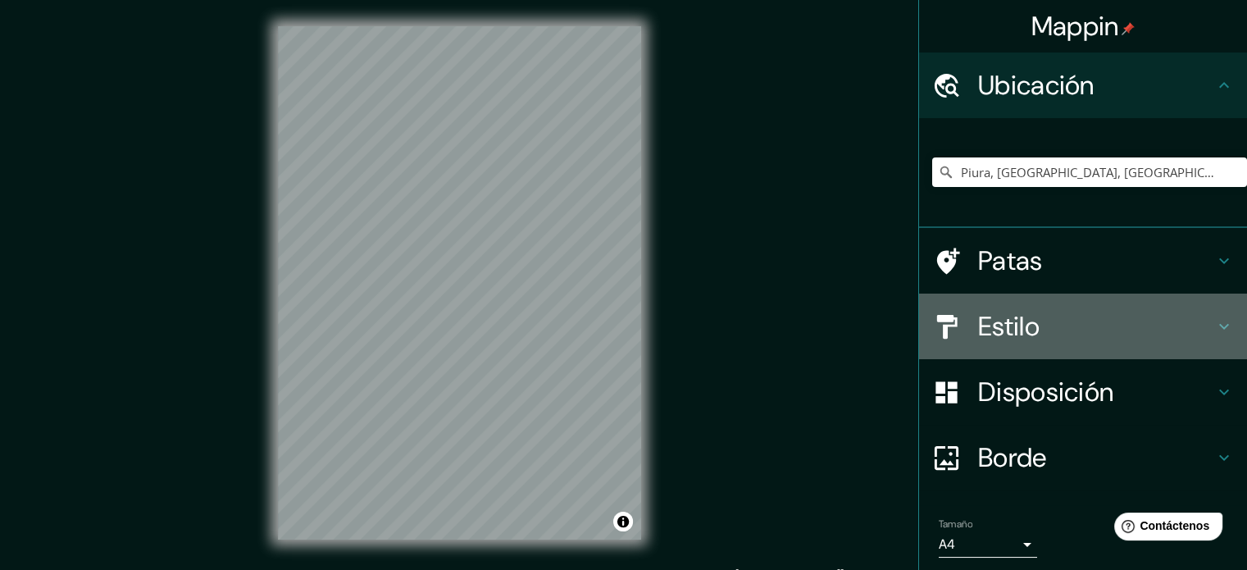
click at [1058, 342] on h4 "Estilo" at bounding box center [1096, 326] width 236 height 33
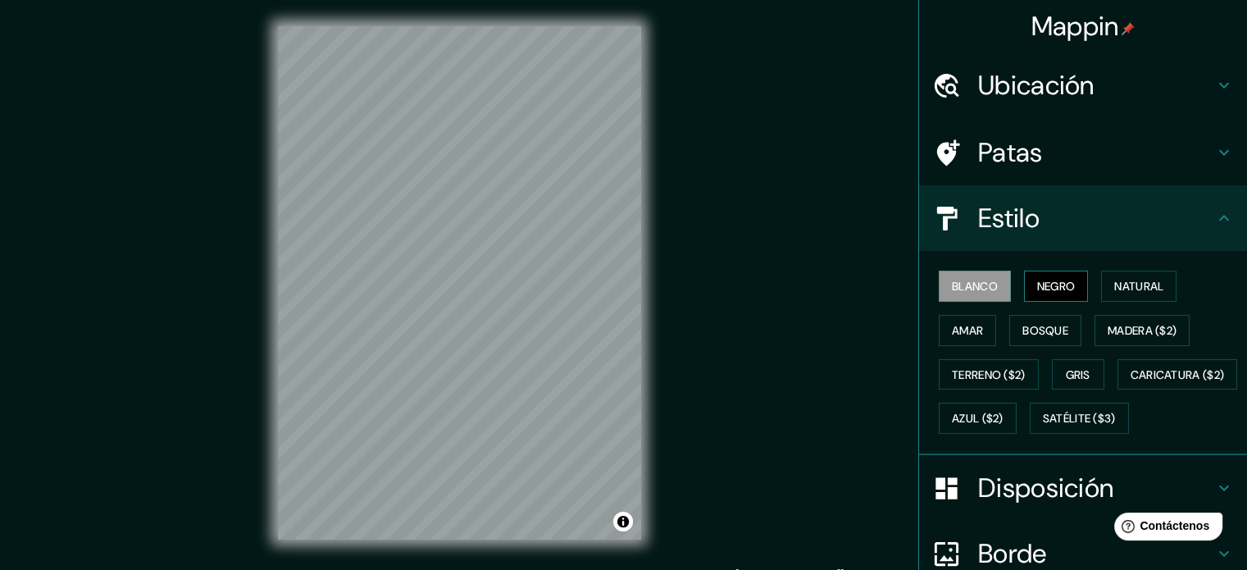
click at [1058, 285] on font "Negro" at bounding box center [1056, 286] width 39 height 15
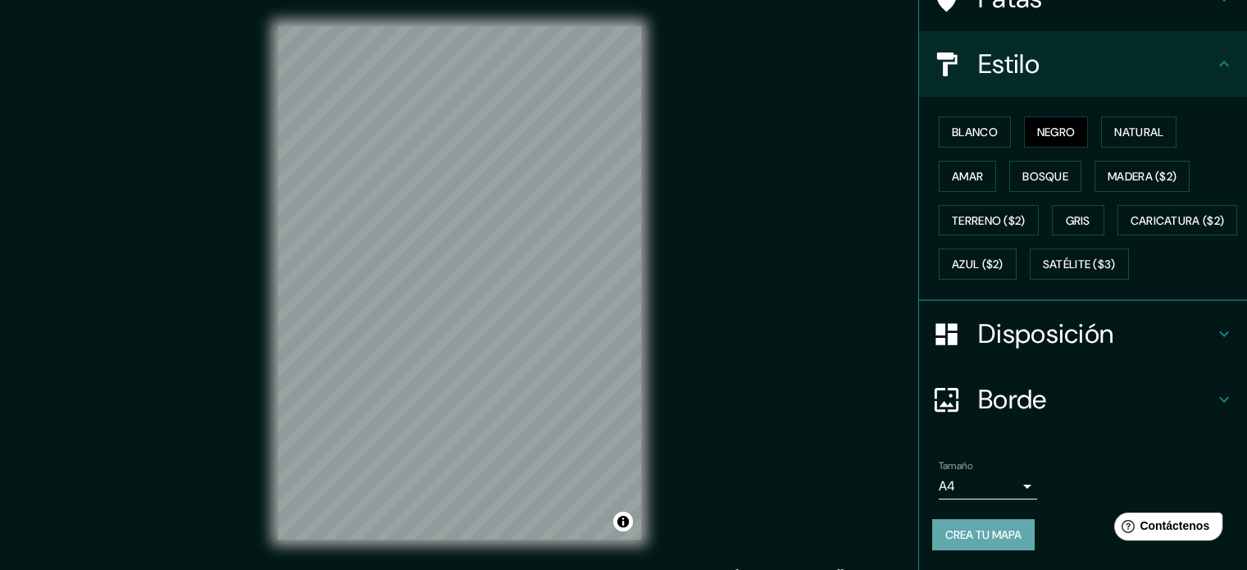
click at [999, 527] on font "Crea tu mapa" at bounding box center [984, 534] width 76 height 15
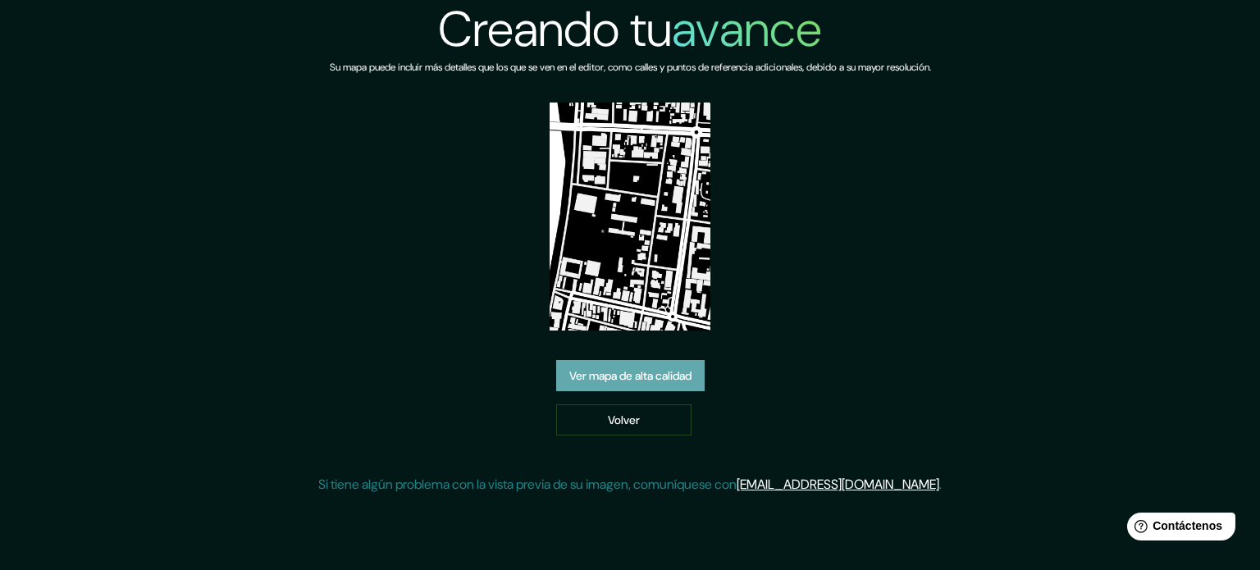
click at [645, 382] on font "Ver mapa de alta calidad" at bounding box center [630, 375] width 122 height 15
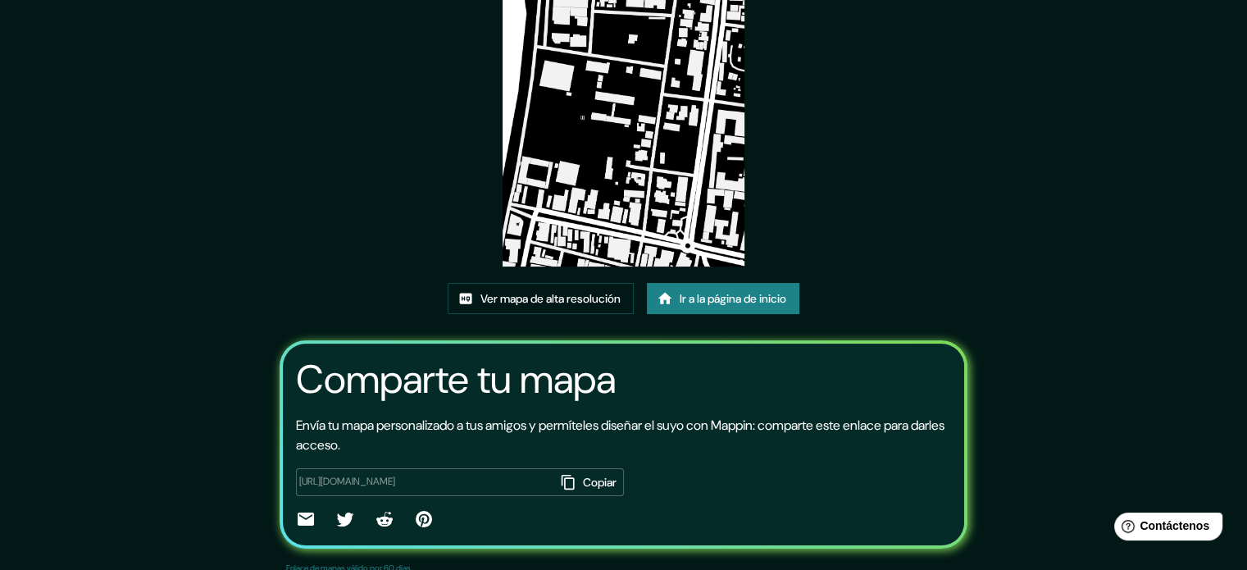
scroll to position [184, 0]
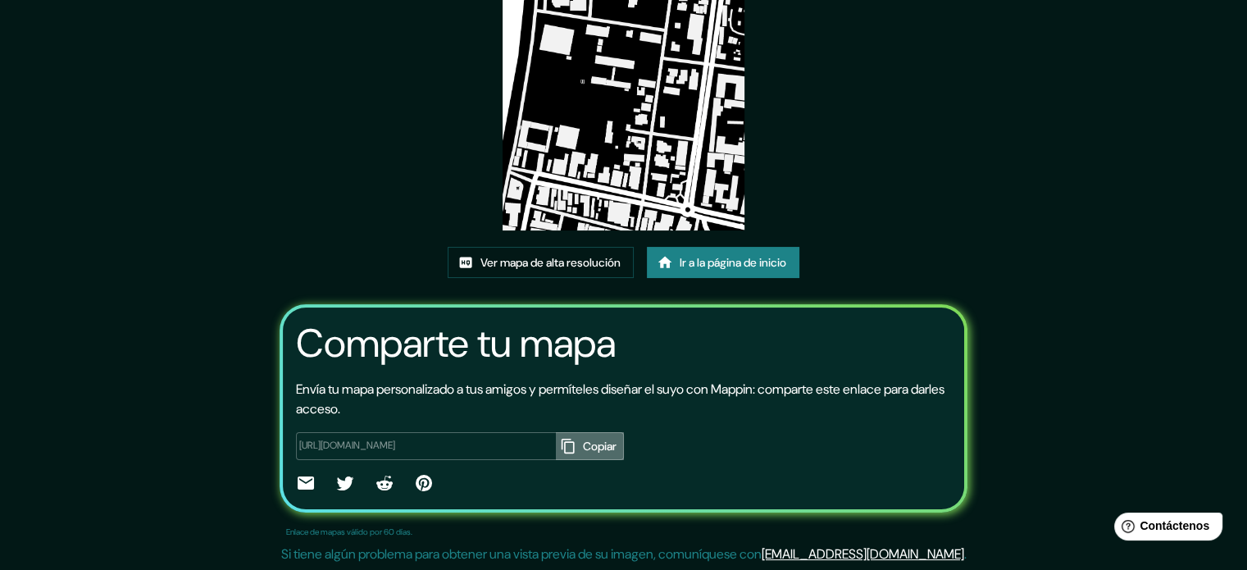
click at [583, 440] on font "Copiar" at bounding box center [600, 446] width 34 height 15
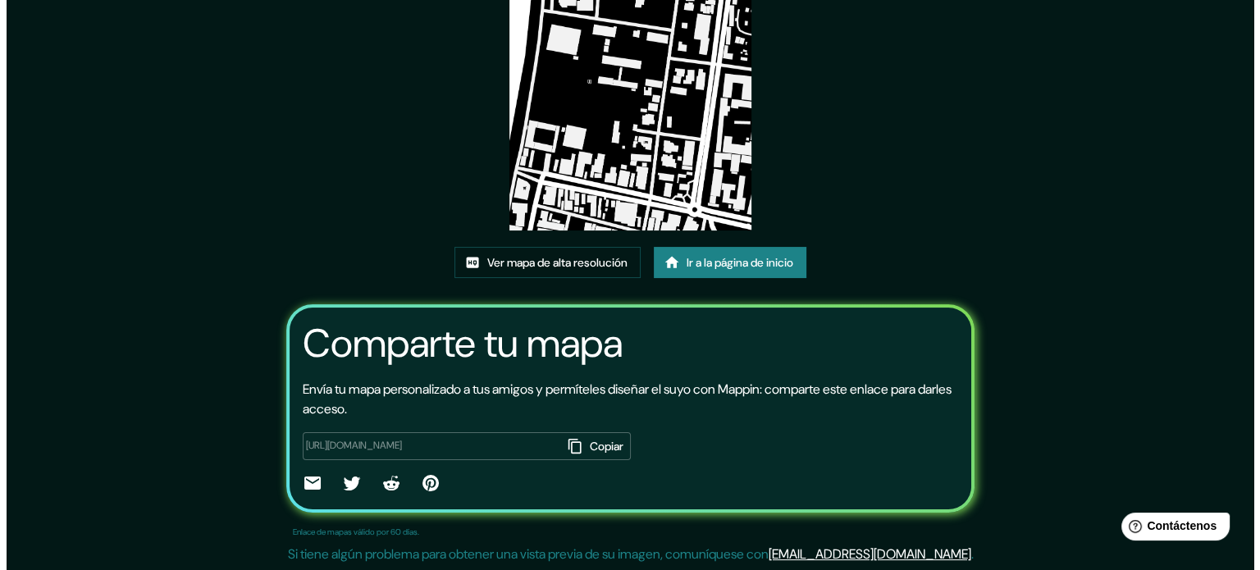
scroll to position [0, 0]
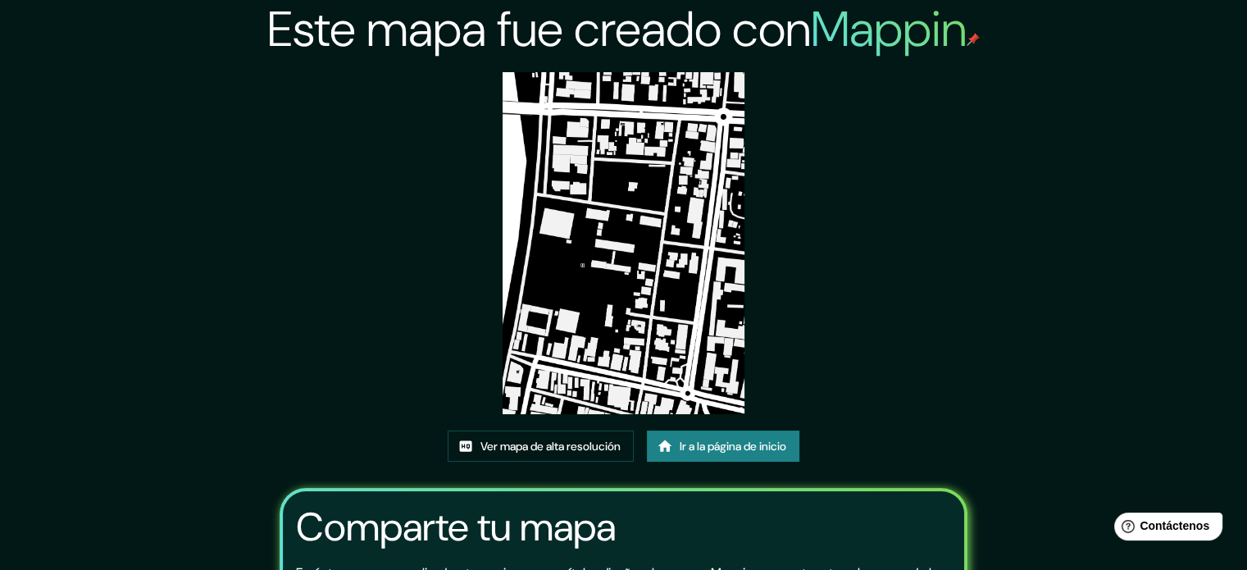
click at [605, 191] on img at bounding box center [624, 243] width 242 height 342
click at [538, 436] on font "Ver mapa de alta resolución" at bounding box center [551, 445] width 140 height 21
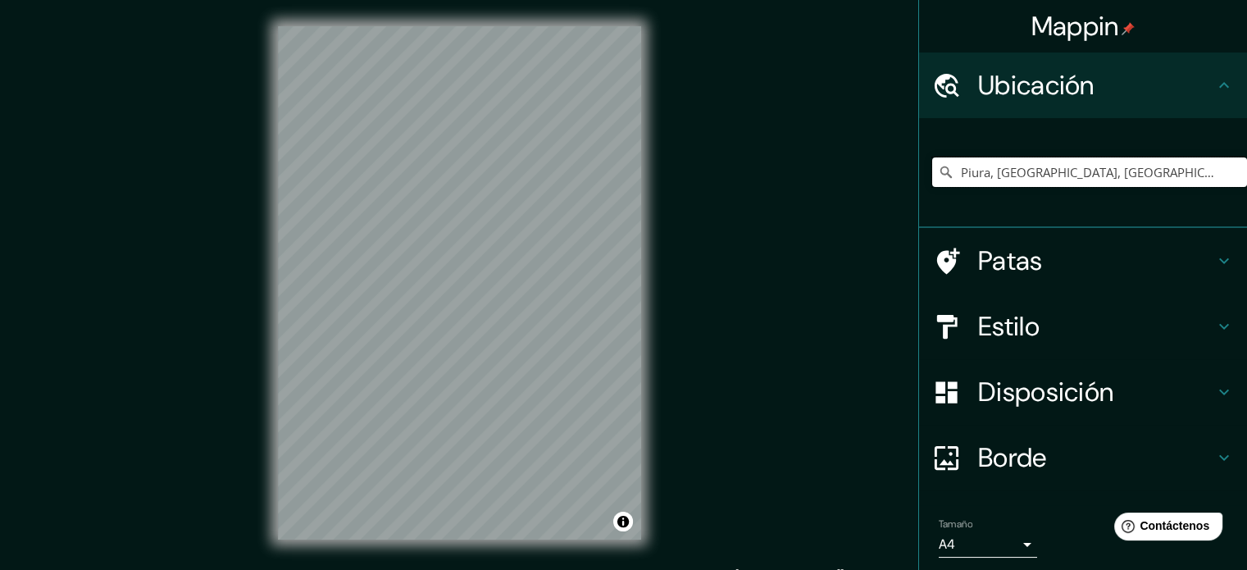
click at [1014, 178] on input "Piura, [GEOGRAPHIC_DATA], [GEOGRAPHIC_DATA]" at bounding box center [1089, 172] width 315 height 30
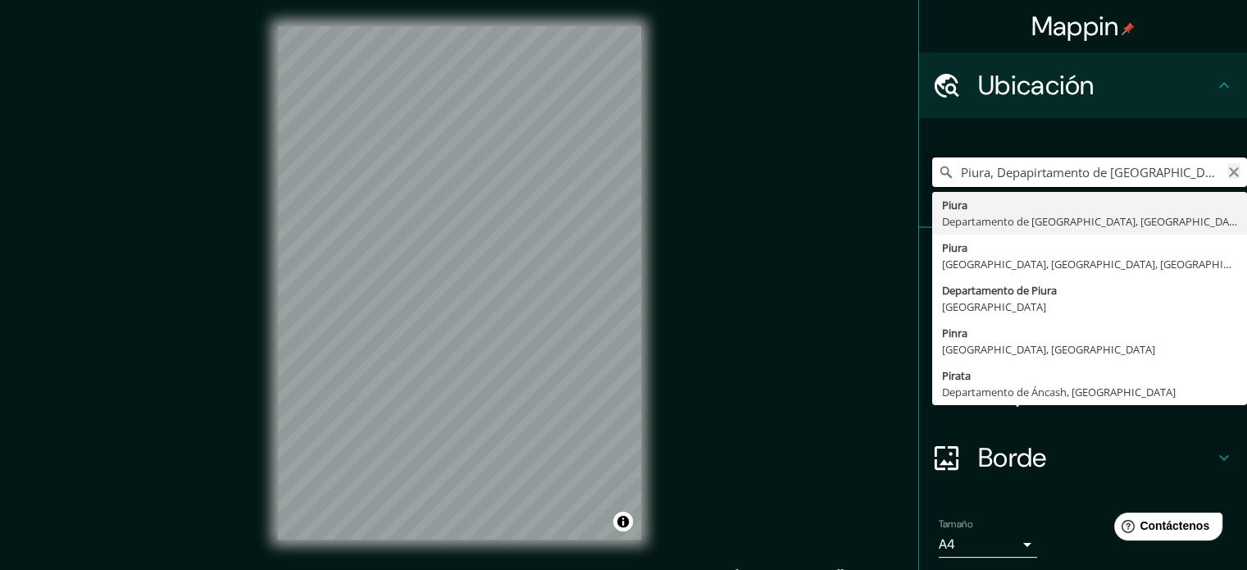
type input "Piura, Depapirtamento de Piura, Perú"
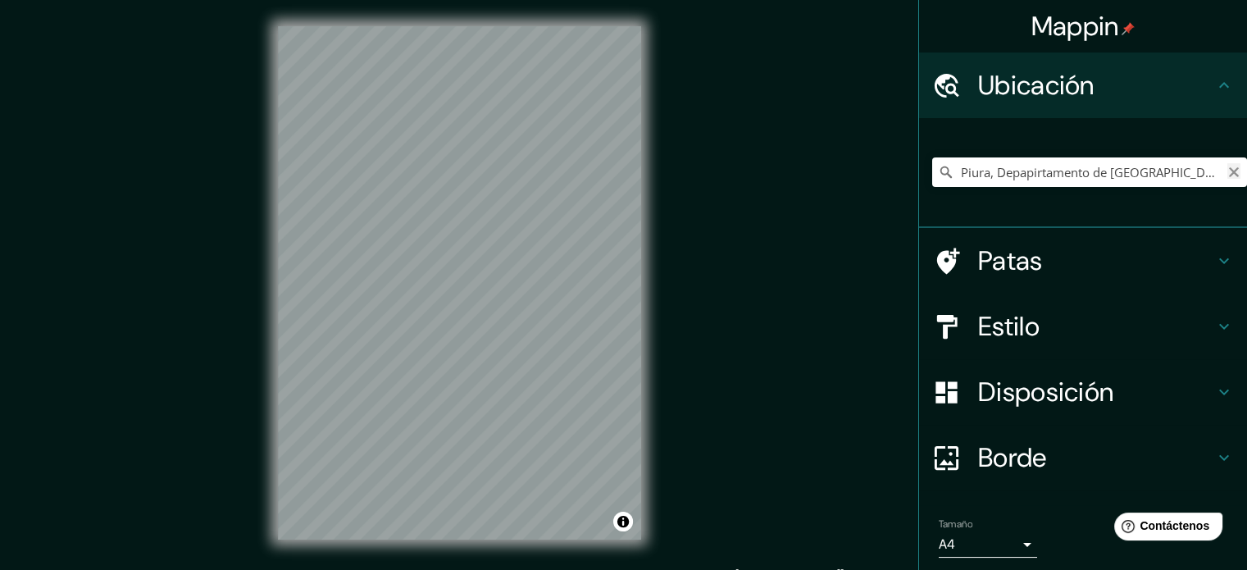
click at [1228, 171] on icon "Claro" at bounding box center [1234, 172] width 13 height 13
click at [951, 173] on input "Elige tu ciudad o zona" at bounding box center [1089, 172] width 315 height 30
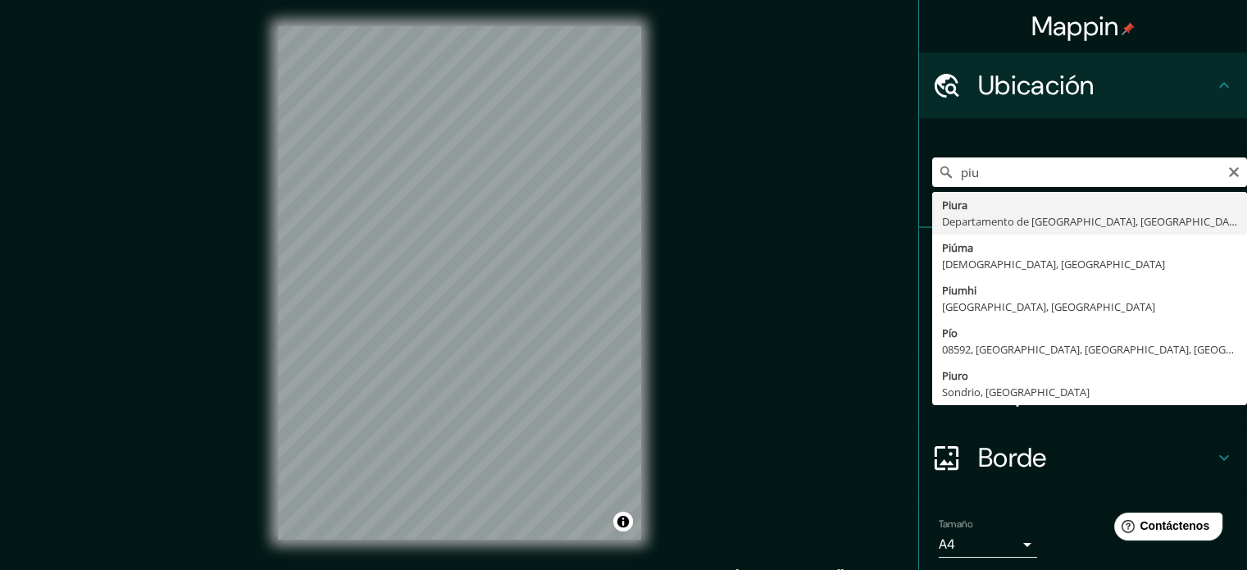
type input "Piura, [GEOGRAPHIC_DATA], [GEOGRAPHIC_DATA]"
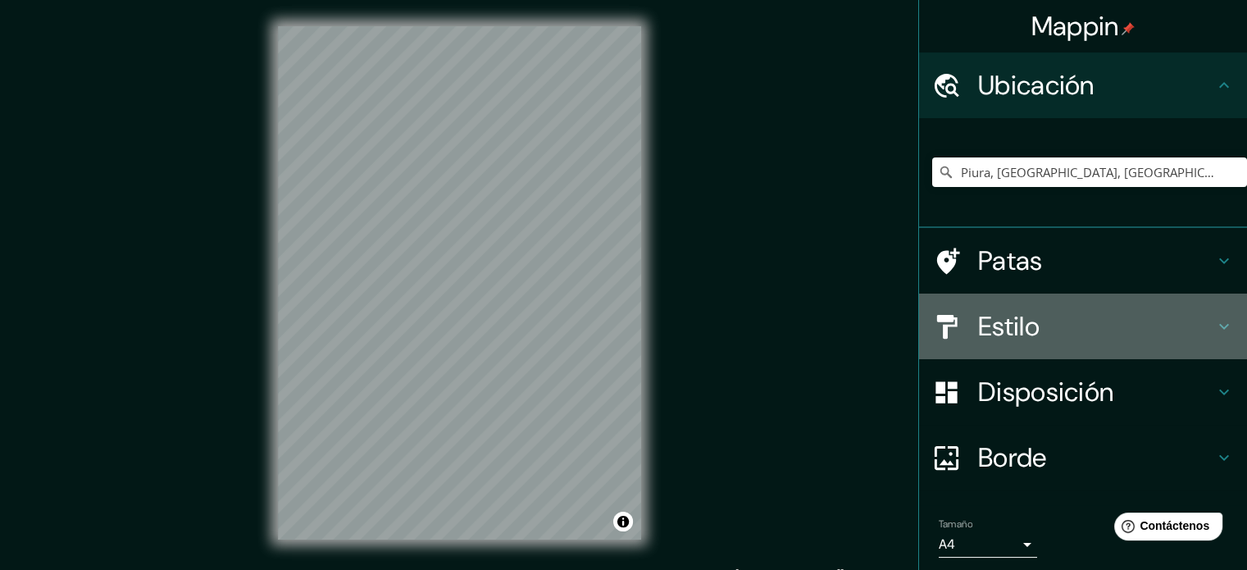
click at [1046, 335] on h4 "Estilo" at bounding box center [1096, 326] width 236 height 33
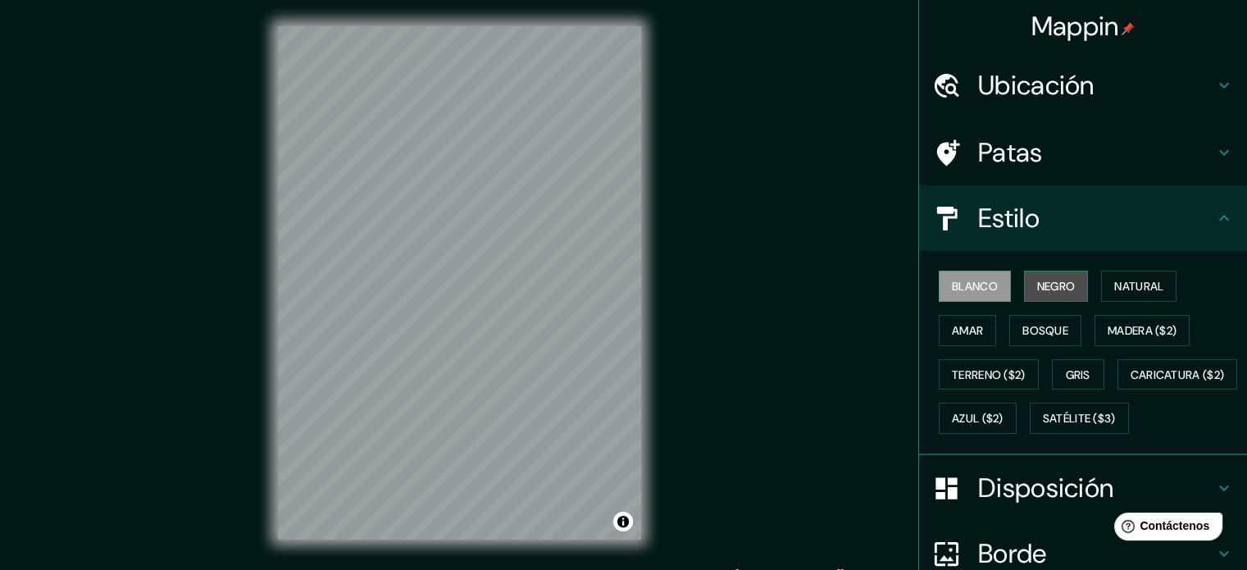
click at [1043, 285] on font "Negro" at bounding box center [1056, 286] width 39 height 15
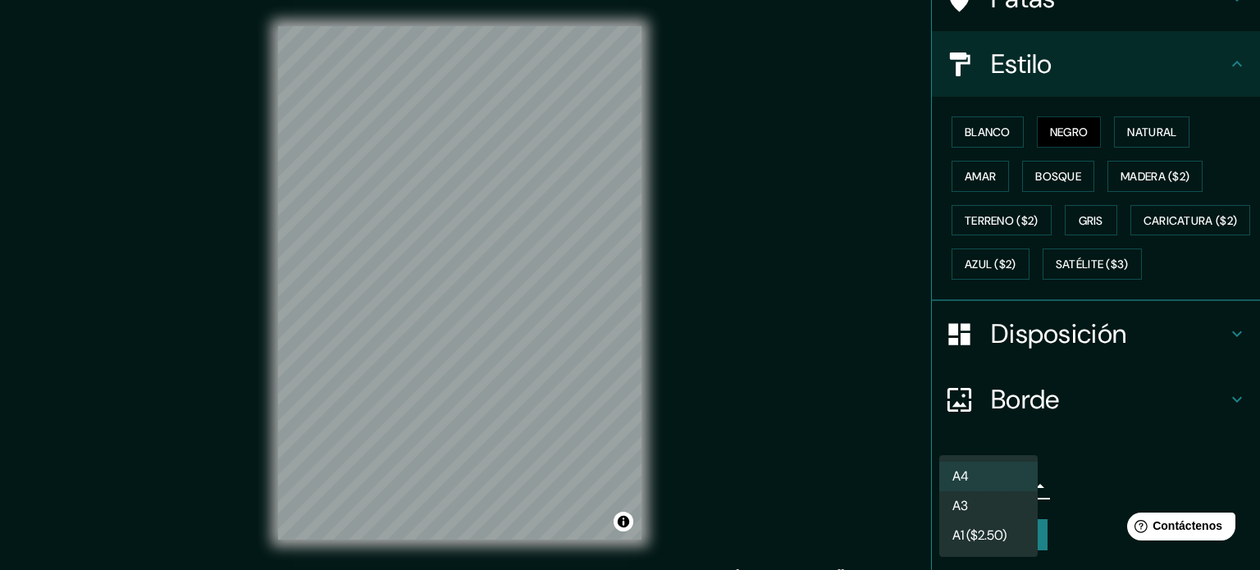
click at [993, 486] on body "Mappin Ubicación Piura, [GEOGRAPHIC_DATA], [GEOGRAPHIC_DATA] Patas Estilo Blanc…" at bounding box center [630, 285] width 1260 height 570
click at [981, 513] on li "A3" at bounding box center [988, 507] width 98 height 30
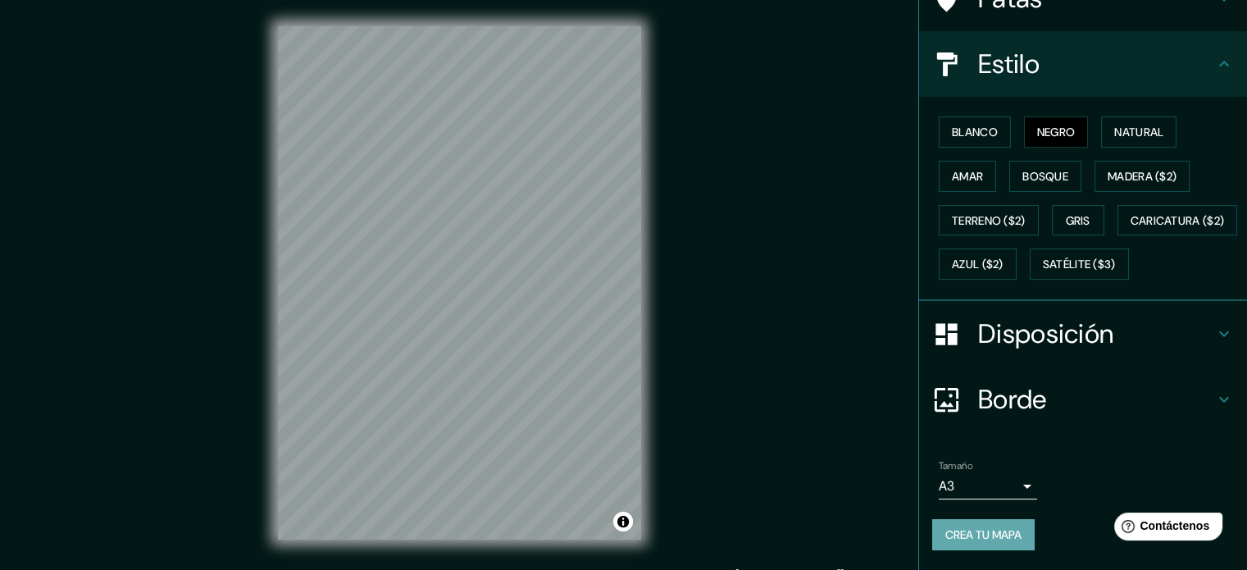
click at [970, 538] on font "Crea tu mapa" at bounding box center [984, 534] width 76 height 15
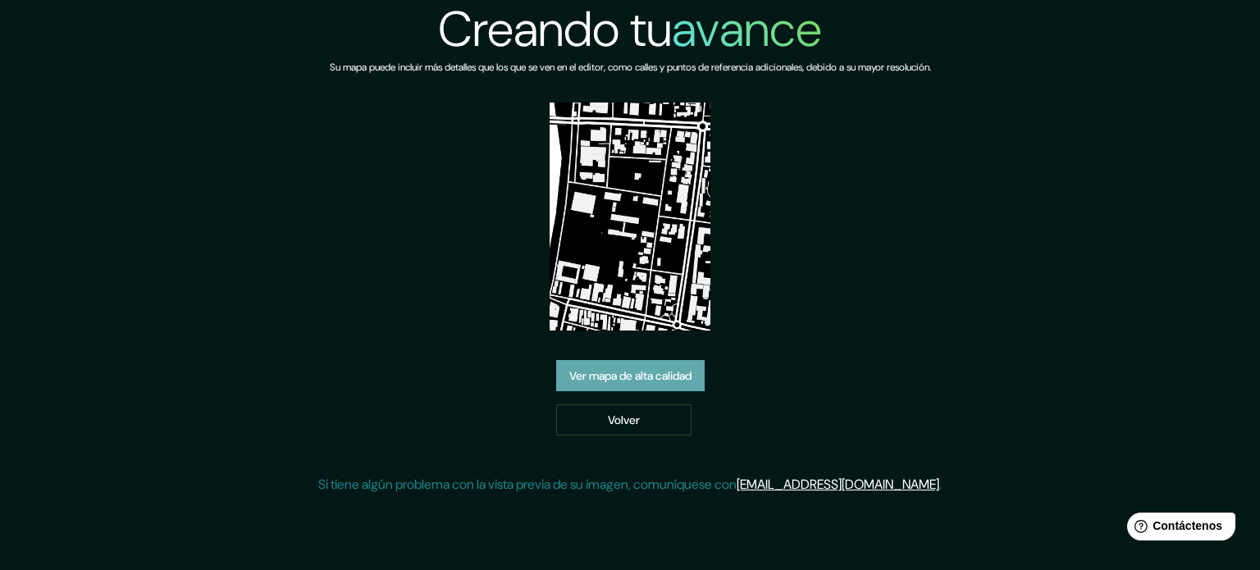
click at [636, 390] on link "Ver mapa de alta calidad" at bounding box center [630, 375] width 148 height 31
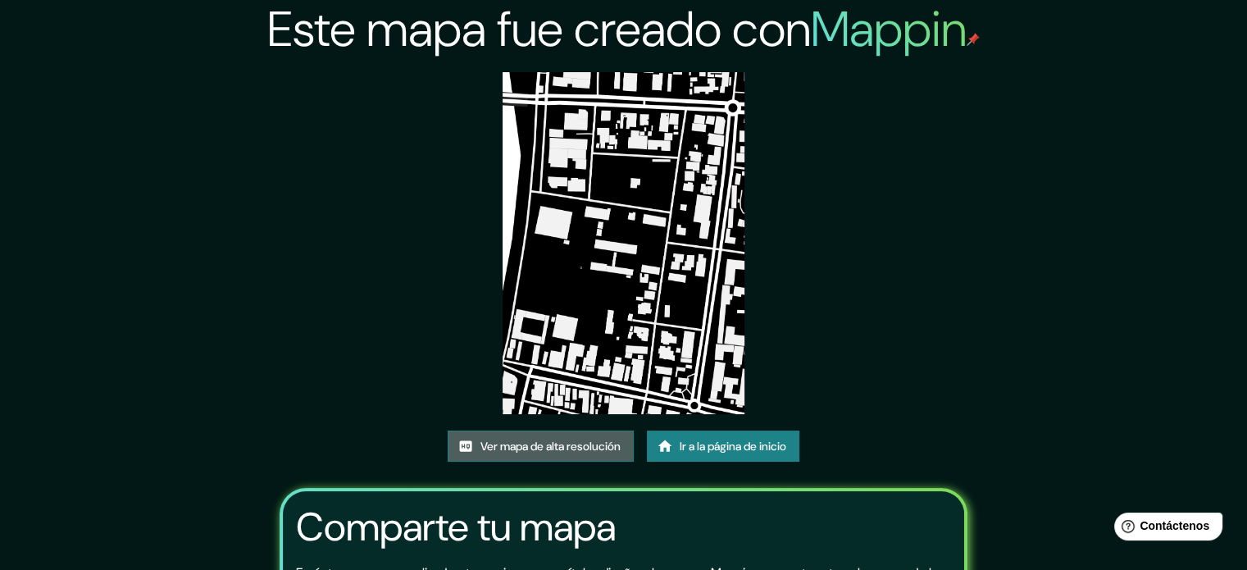
click at [571, 449] on font "Ver mapa de alta resolución" at bounding box center [551, 446] width 140 height 15
